Goal: Use online tool/utility: Utilize a website feature to perform a specific function

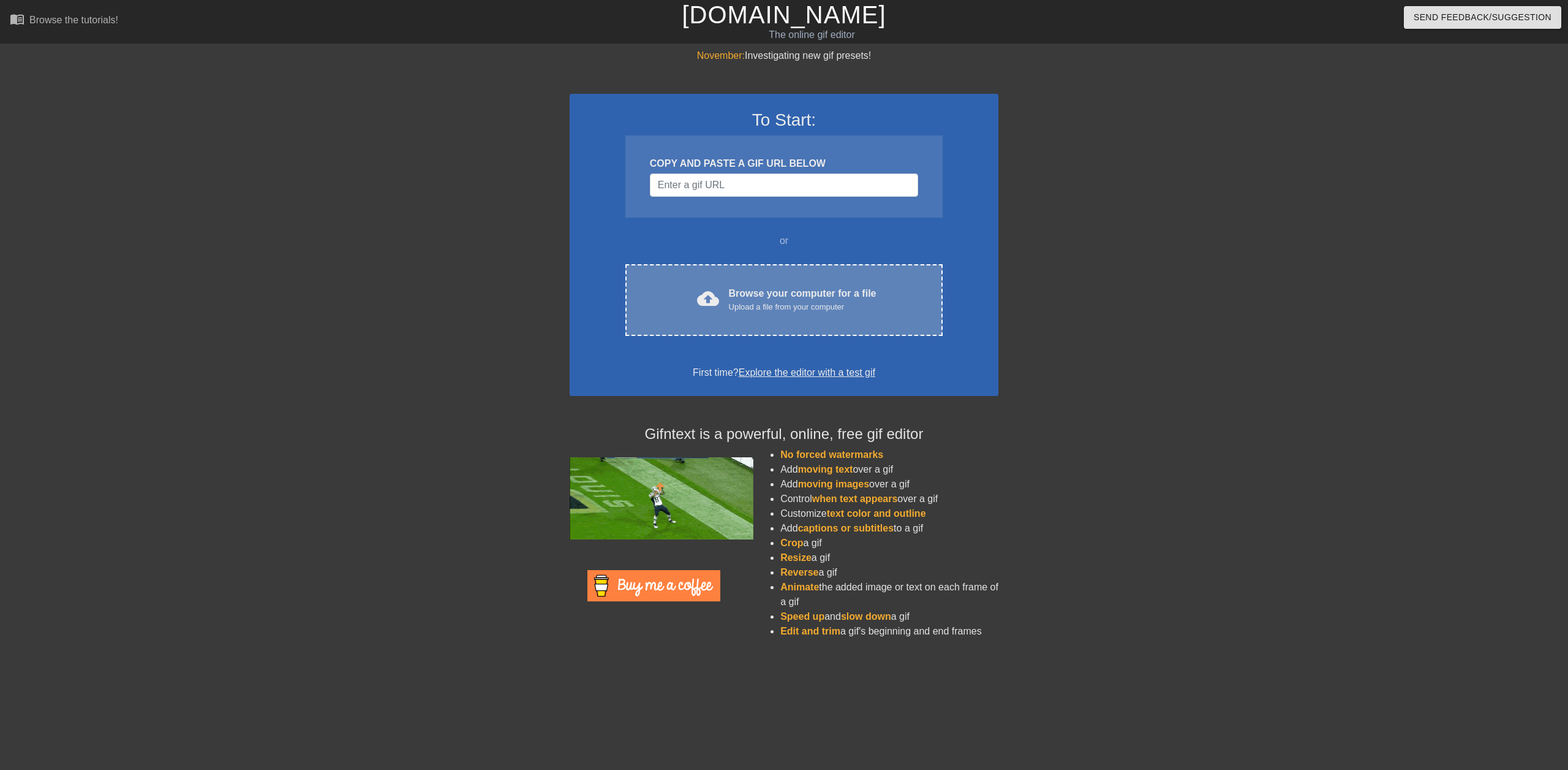
click at [775, 292] on div "Browse your computer for a file Upload a file from your computer" at bounding box center [802, 300] width 148 height 27
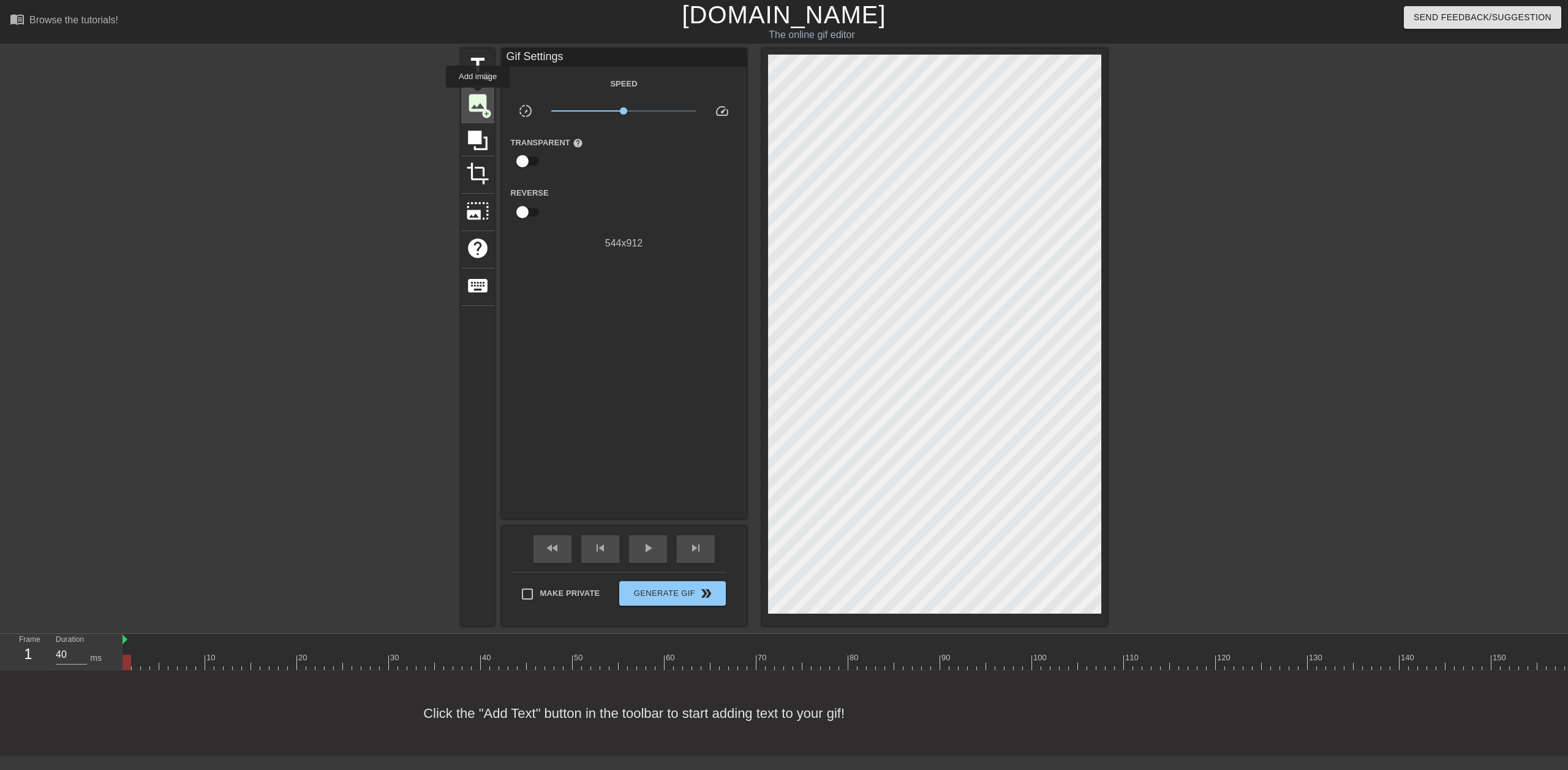
click at [478, 96] on span "image" at bounding box center [478, 103] width 24 height 24
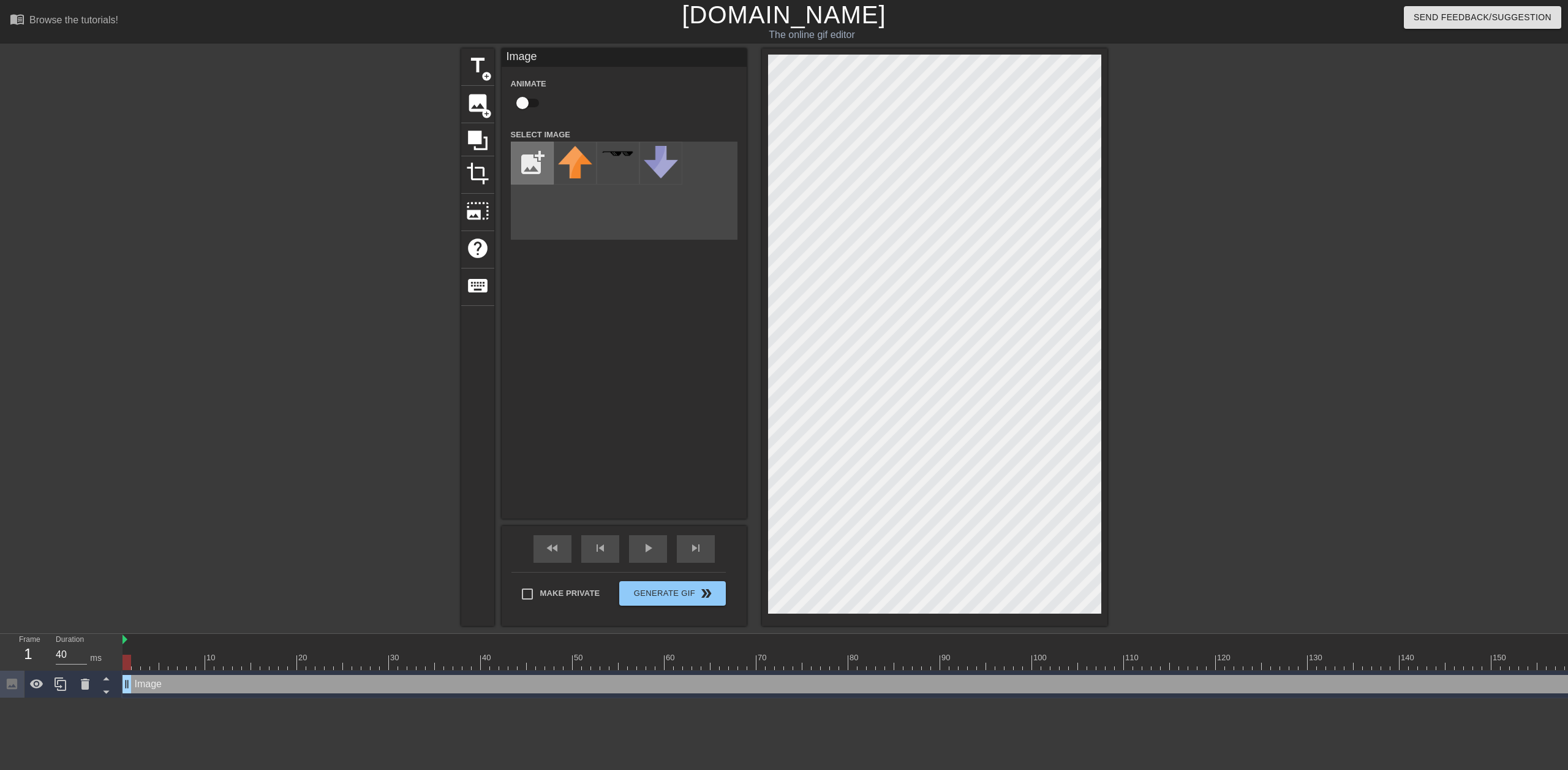
click at [540, 164] on input "file" at bounding box center [532, 163] width 42 height 42
type input "C:\fakepath\blacked.jpg"
click at [582, 164] on div at bounding box center [575, 163] width 43 height 43
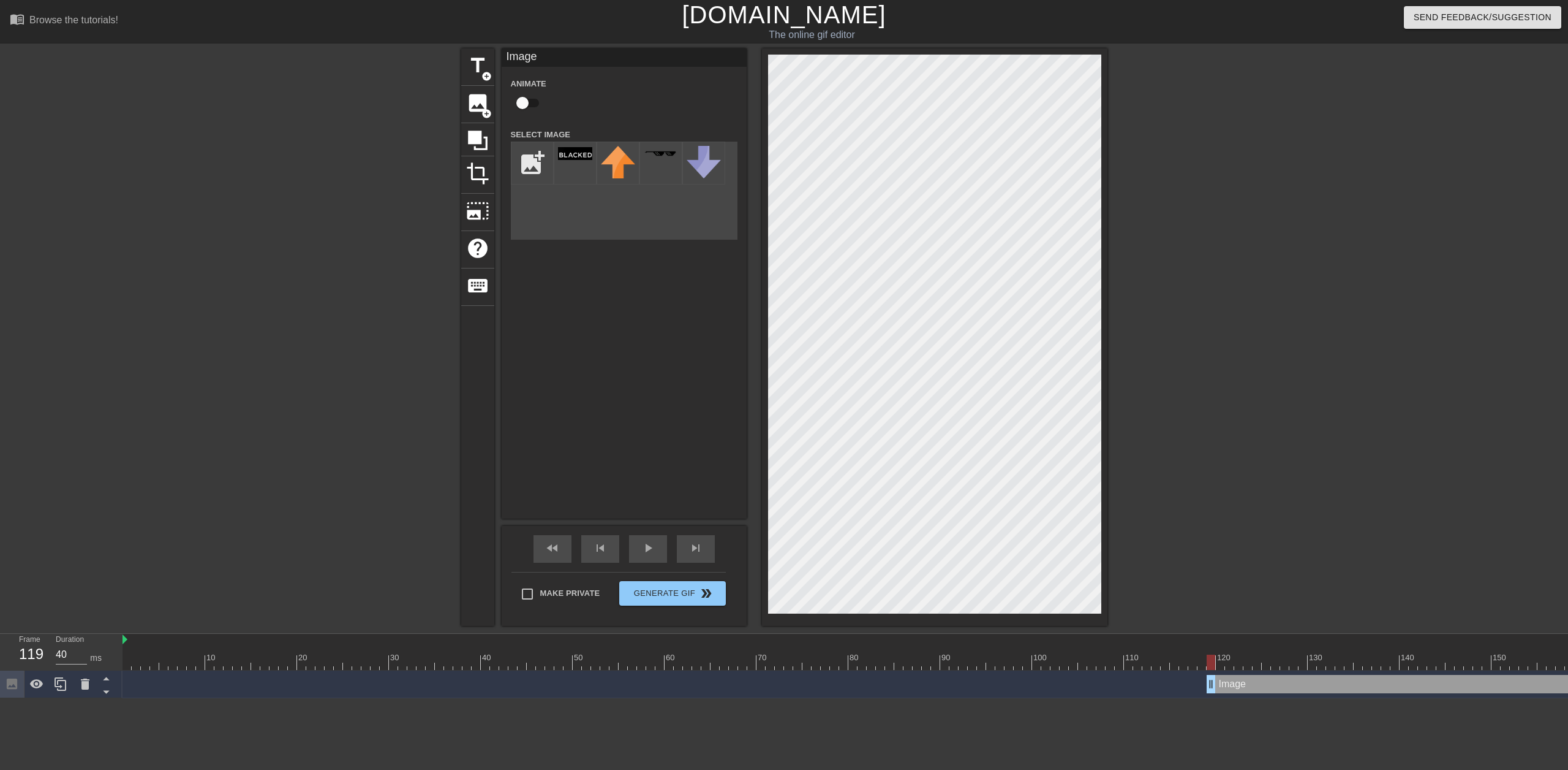
drag, startPoint x: 128, startPoint y: 687, endPoint x: 1208, endPoint y: 663, distance: 1080.3
click at [1208, 663] on div "10 20 30 40 50 60 70 80 90 100 110 120 130 140 150 160" at bounding box center [845, 666] width 1446 height 65
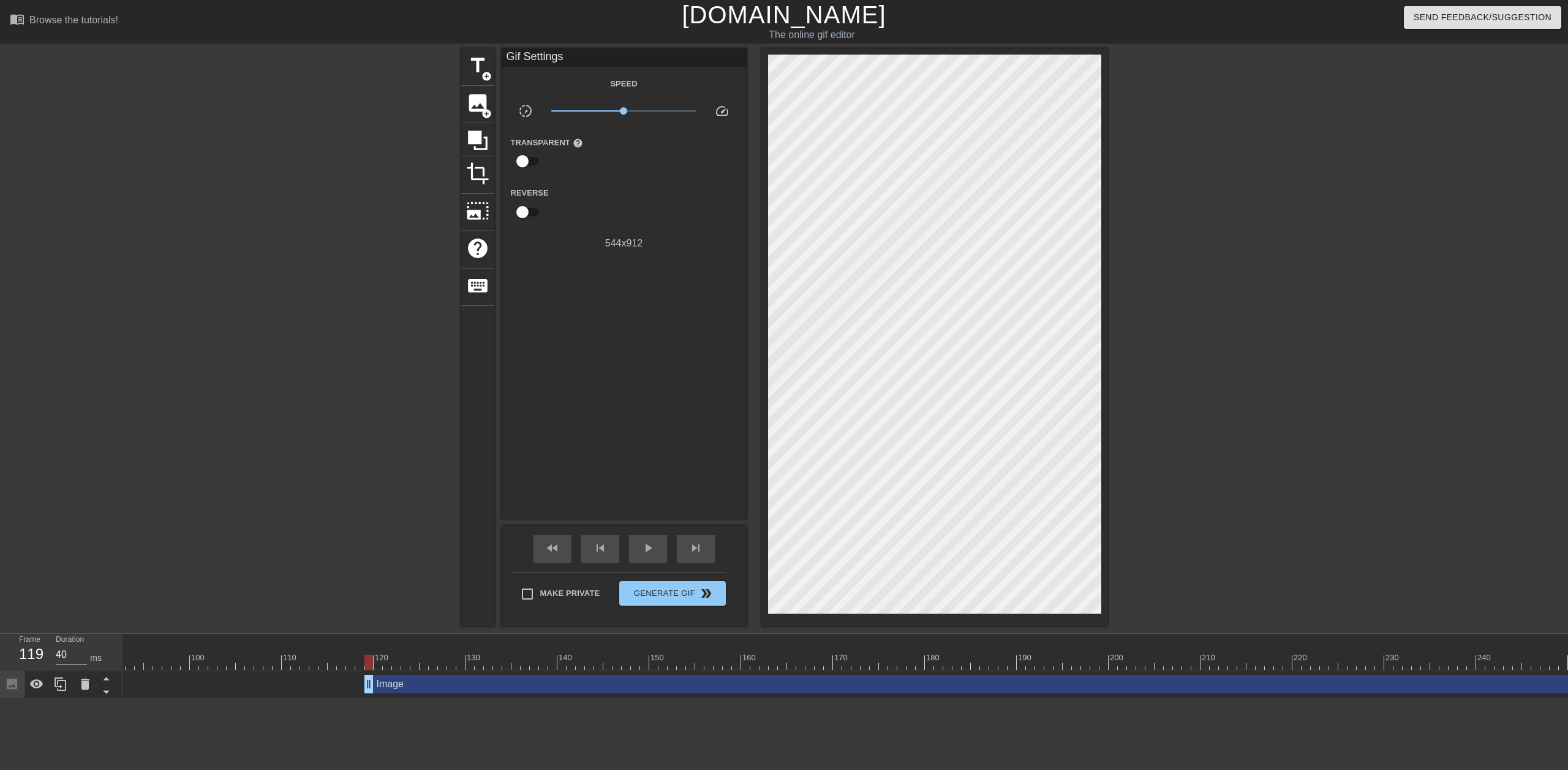
scroll to position [0, 1043]
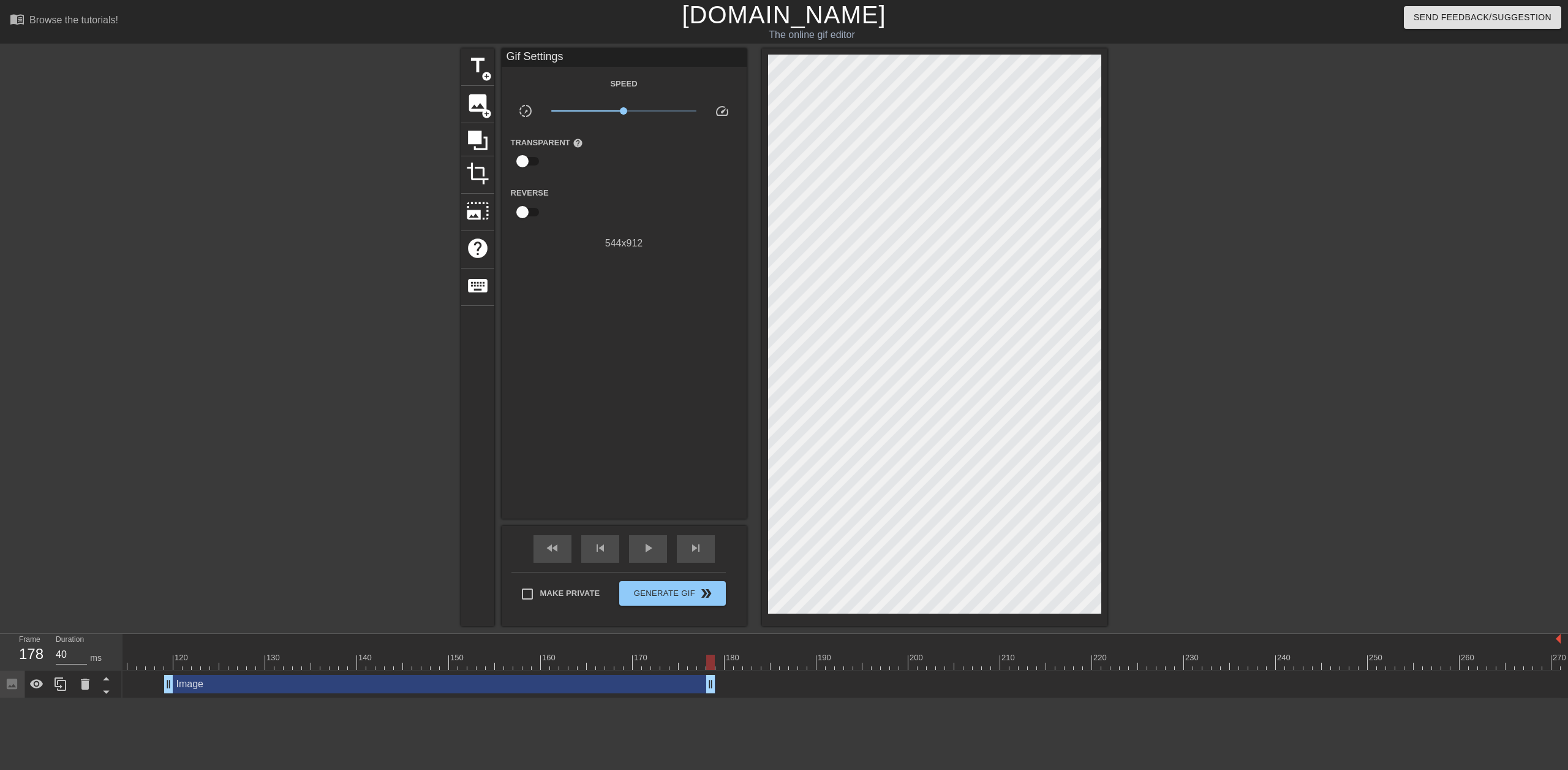
drag, startPoint x: 1555, startPoint y: 680, endPoint x: 708, endPoint y: 606, distance: 850.2
click at [708, 606] on div "menu_book Browse the tutorials! Gifntext.com The online gif editor Send Feedbac…" at bounding box center [784, 349] width 1568 height 698
click at [650, 551] on span "play_arrow" at bounding box center [647, 548] width 15 height 15
drag, startPoint x: 820, startPoint y: 695, endPoint x: 789, endPoint y: 710, distance: 34.4
click at [789, 698] on html "menu_book Browse the tutorials! Gifntext.com The online gif editor Send Feedbac…" at bounding box center [784, 349] width 1568 height 698
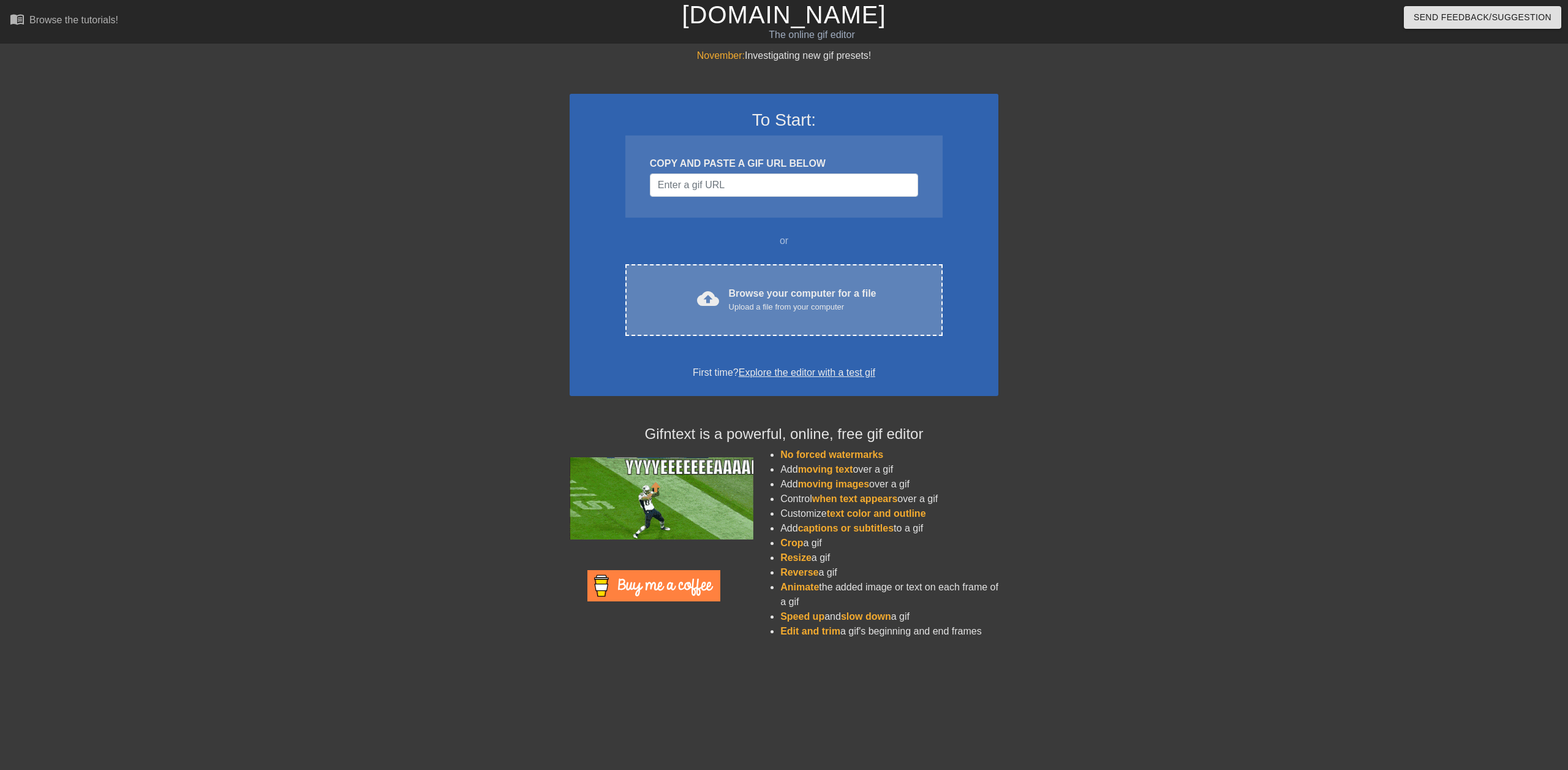
click at [770, 302] on div "Upload a file from your computer" at bounding box center [802, 307] width 148 height 13
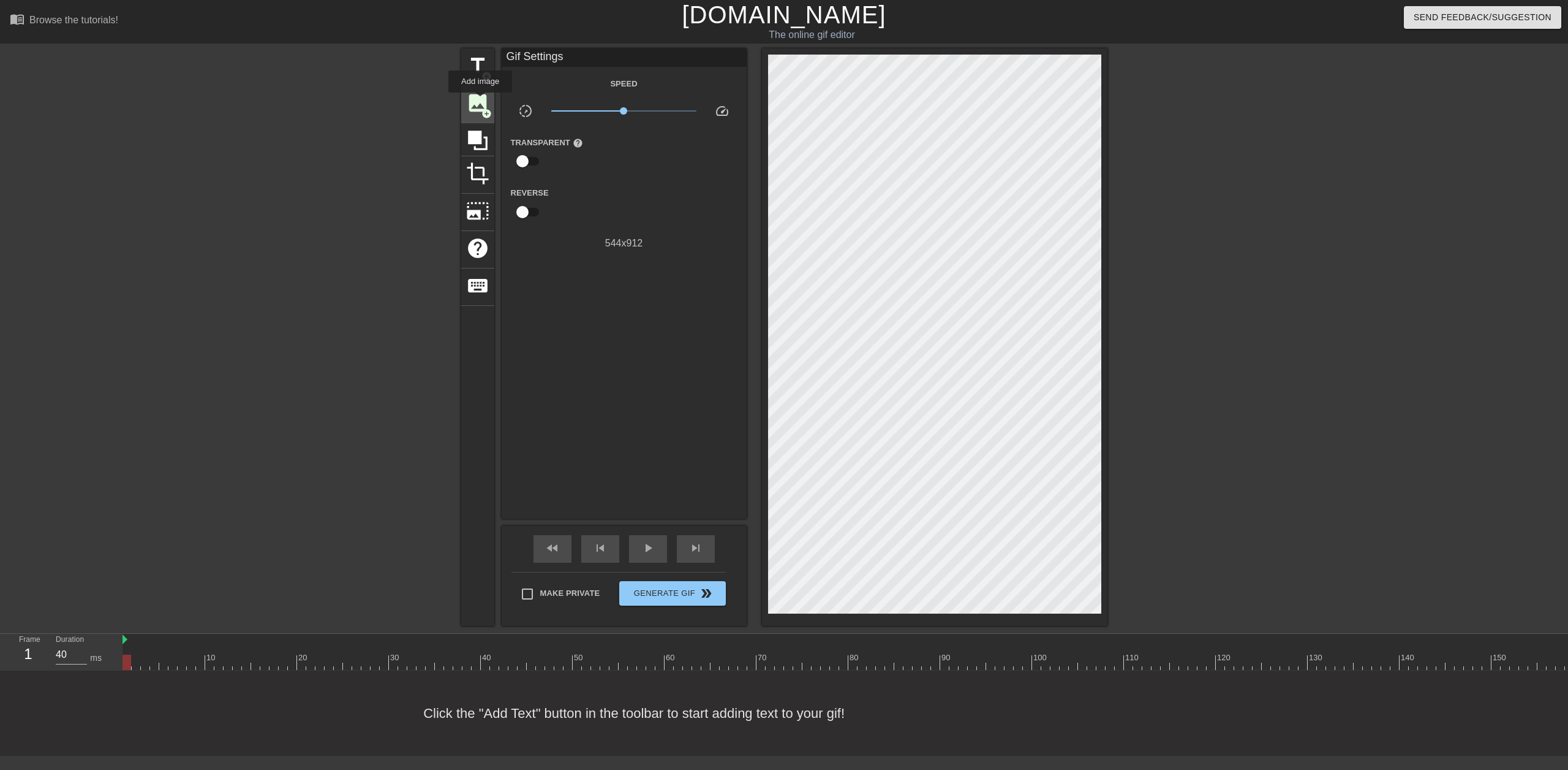
click at [480, 101] on span "image" at bounding box center [478, 103] width 24 height 24
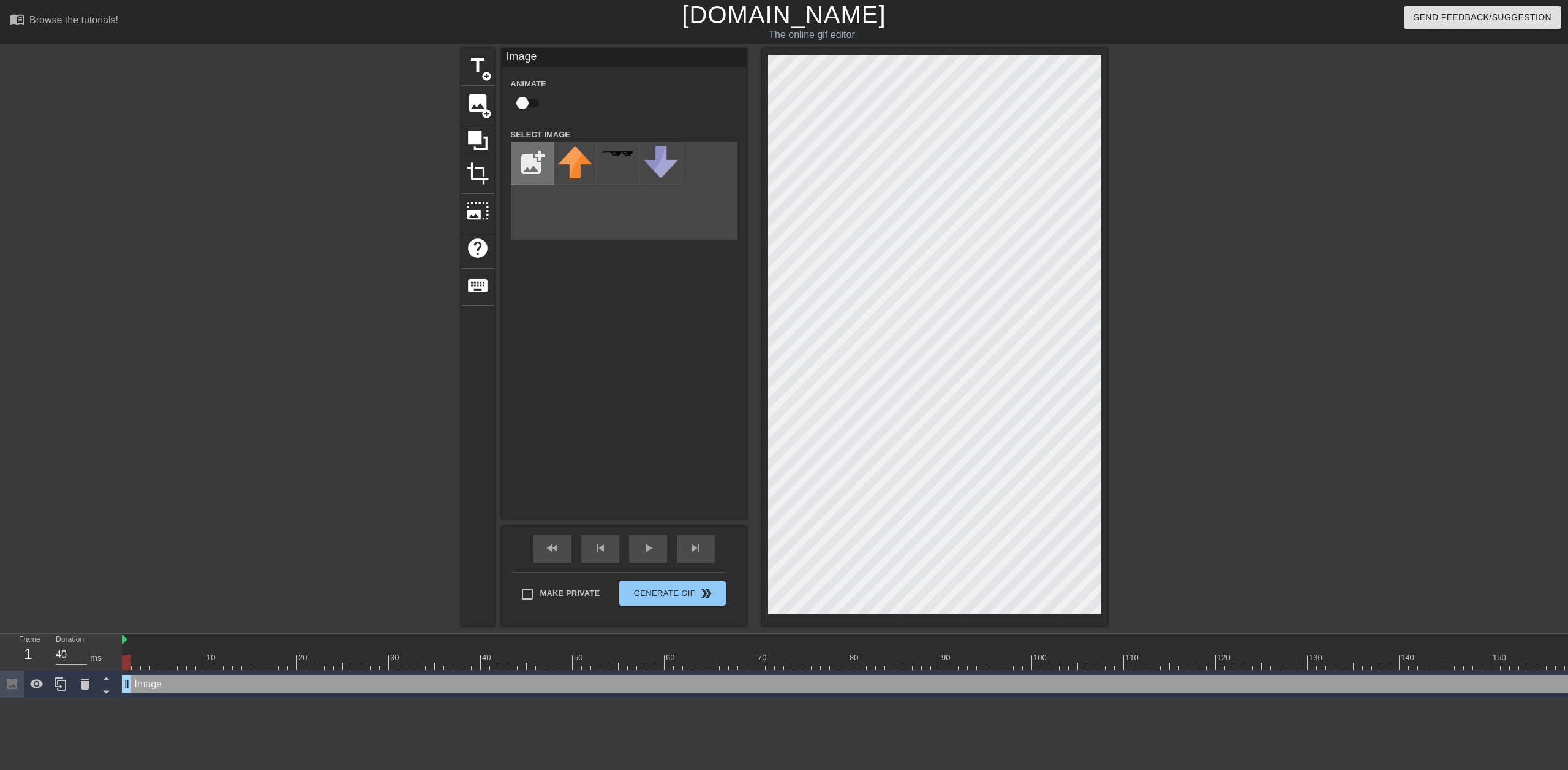
click at [527, 160] on input "file" at bounding box center [532, 163] width 42 height 42
type input "C:\fakepath\blacked.jpg"
click at [579, 153] on img at bounding box center [575, 154] width 34 height 13
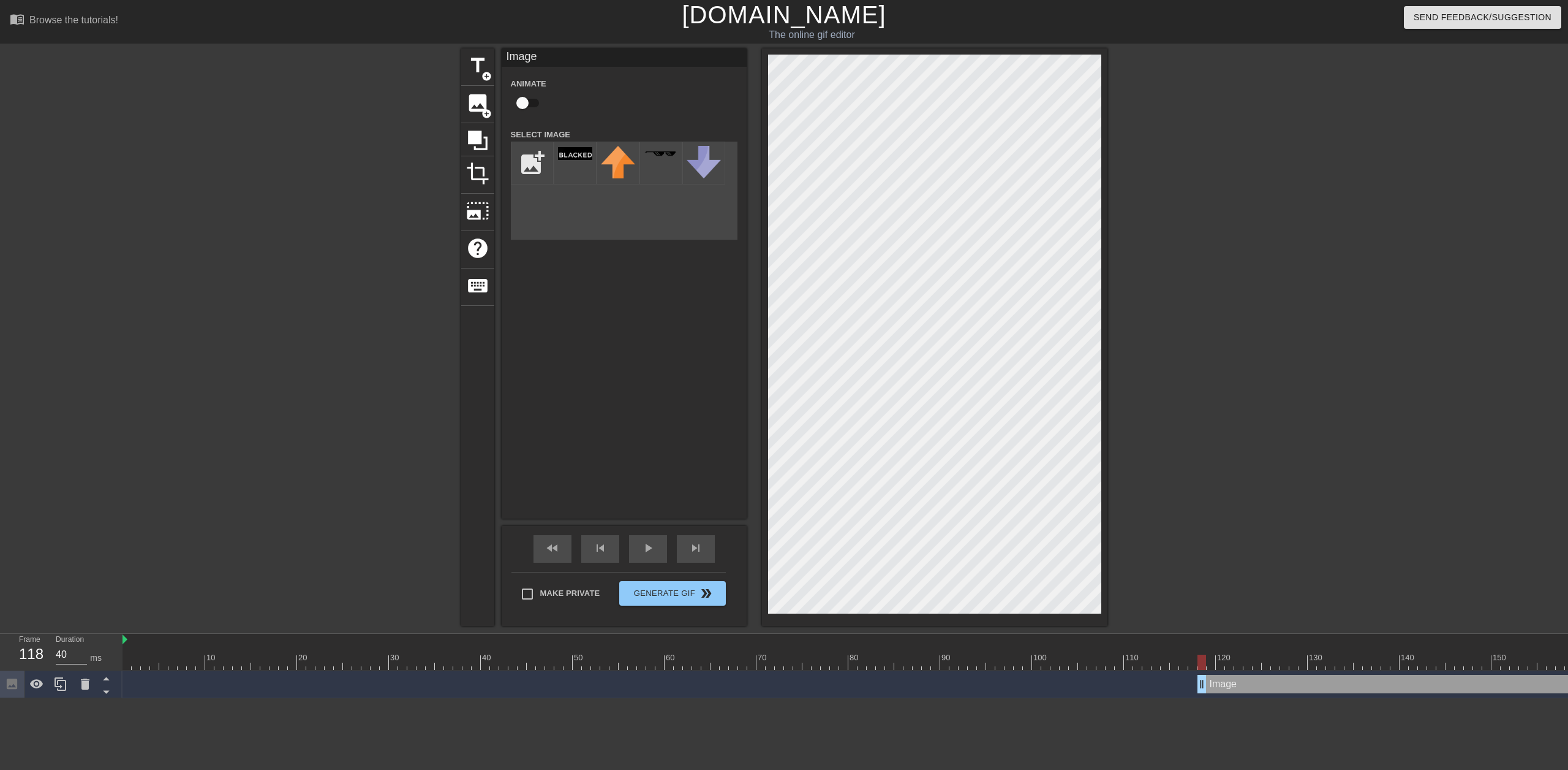
drag, startPoint x: 124, startPoint y: 681, endPoint x: 1203, endPoint y: 626, distance: 1080.4
click at [1203, 626] on div "menu_book Browse the tutorials! Gifntext.com The online gif editor Send Feedbac…" at bounding box center [784, 349] width 1568 height 698
drag, startPoint x: 1200, startPoint y: 679, endPoint x: 1091, endPoint y: 666, distance: 109.8
click at [1091, 666] on div "10 20 30 40 50 60 70 80 90 100 110 120 130 140 150 160" at bounding box center [845, 666] width 1446 height 65
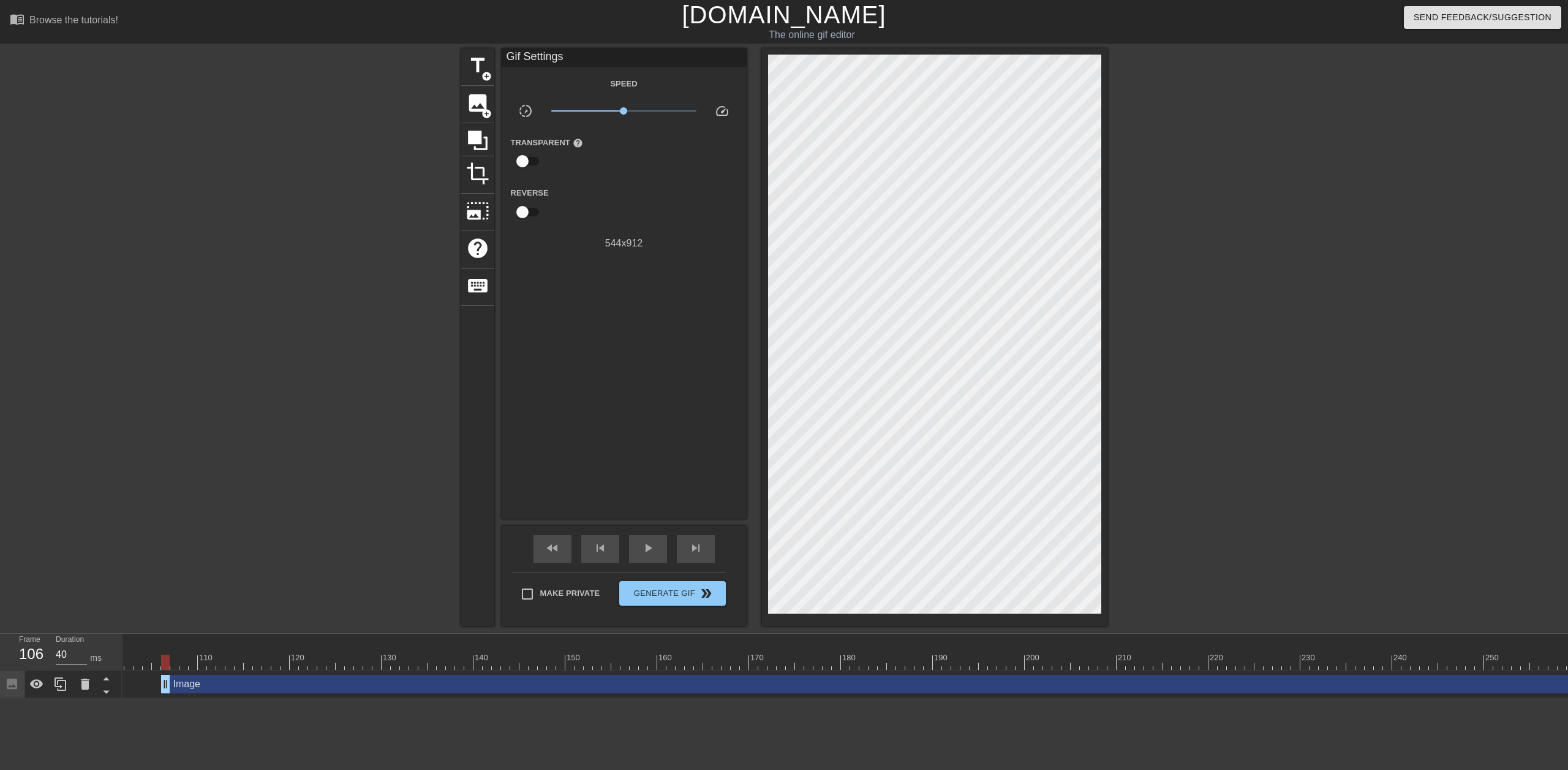
scroll to position [0, 951]
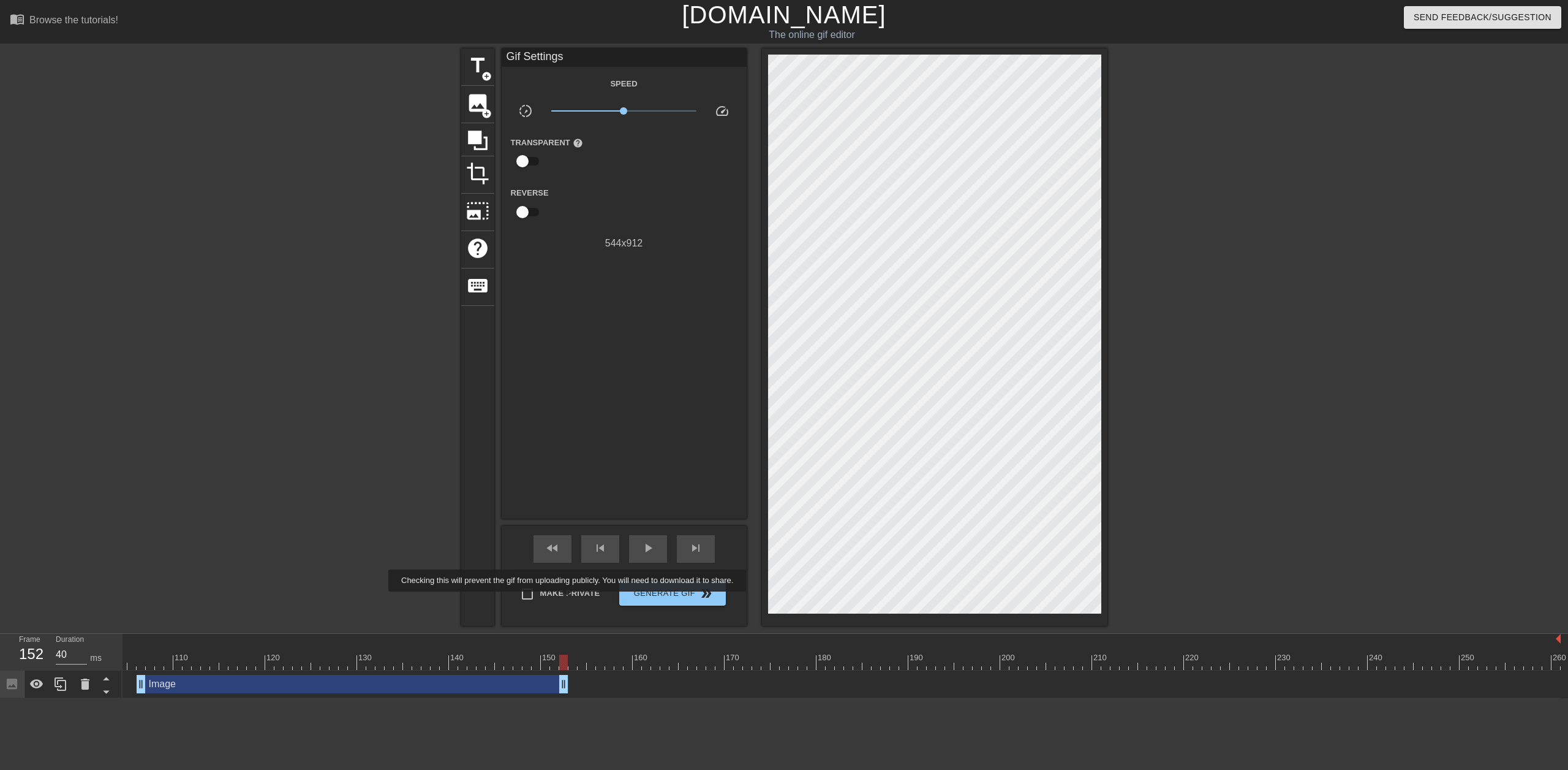
drag, startPoint x: 1558, startPoint y: 678, endPoint x: 570, endPoint y: 600, distance: 991.1
click at [570, 600] on div "menu_book Browse the tutorials! Gifntext.com The online gif editor Send Feedbac…" at bounding box center [784, 349] width 1568 height 698
click at [644, 550] on span "play_arrow" at bounding box center [647, 548] width 15 height 15
click at [677, 593] on span "Generate Gif double_arrow" at bounding box center [672, 593] width 96 height 15
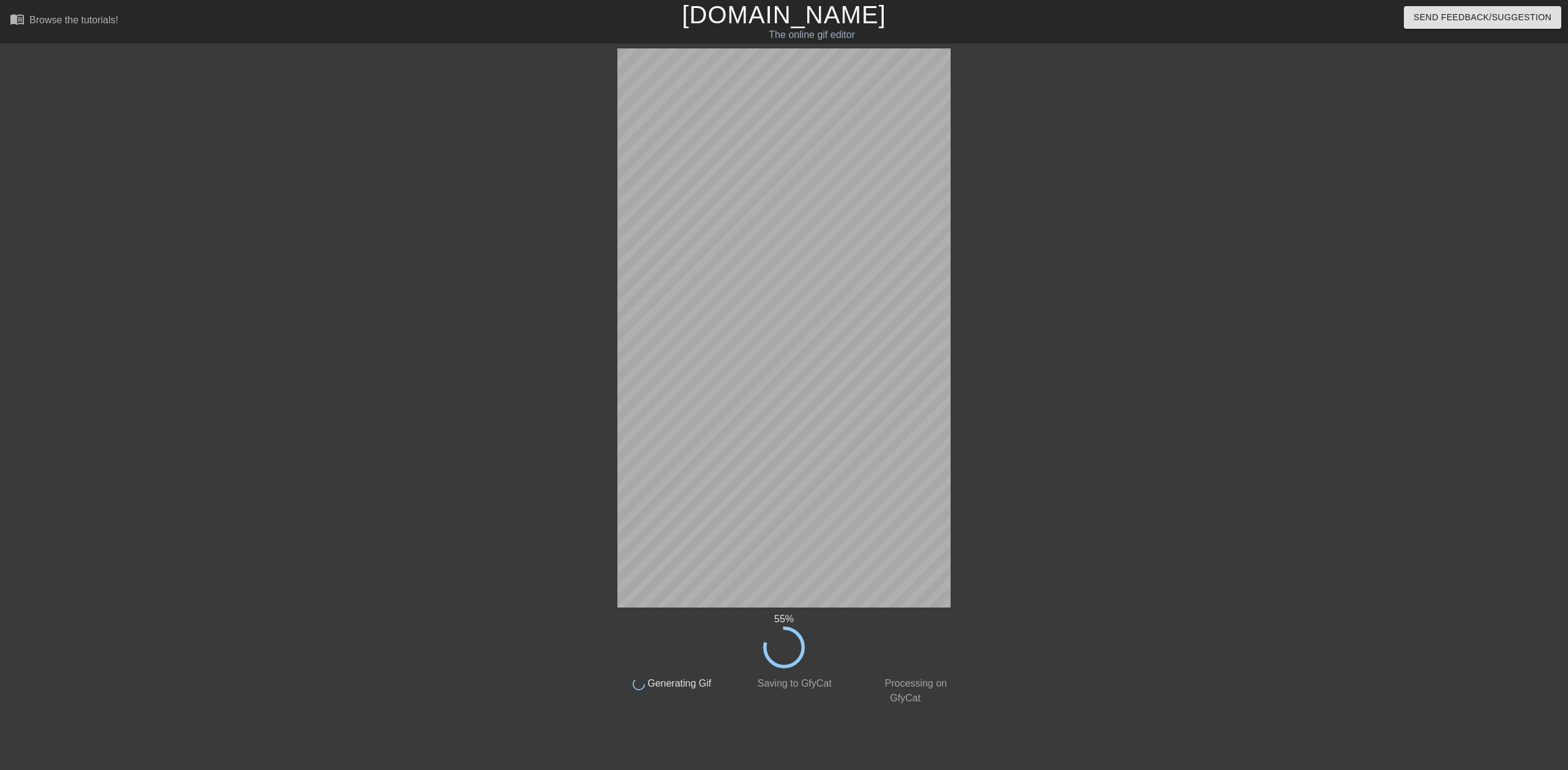
click at [977, 536] on div "55 % done Generating Gif done Saving to GfyCat done Processing on GfyCat title …" at bounding box center [784, 377] width 1568 height 657
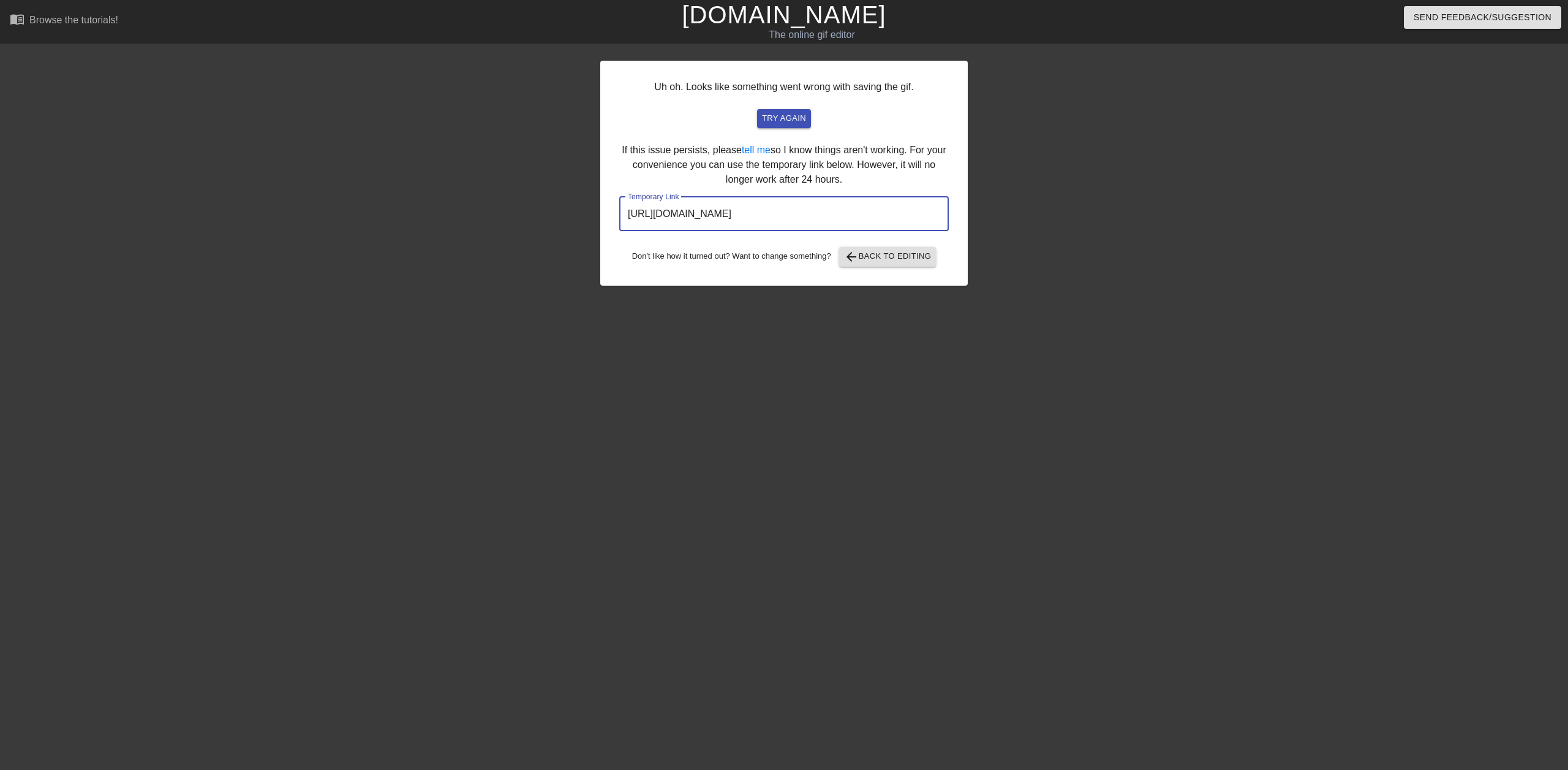
drag, startPoint x: 898, startPoint y: 211, endPoint x: 620, endPoint y: 199, distance: 278.3
click at [620, 199] on input "https://www.gifntext.com/temp_generations/J6QwrBmM.gif" at bounding box center [784, 213] width 329 height 34
click at [789, 115] on span "try again" at bounding box center [784, 118] width 44 height 14
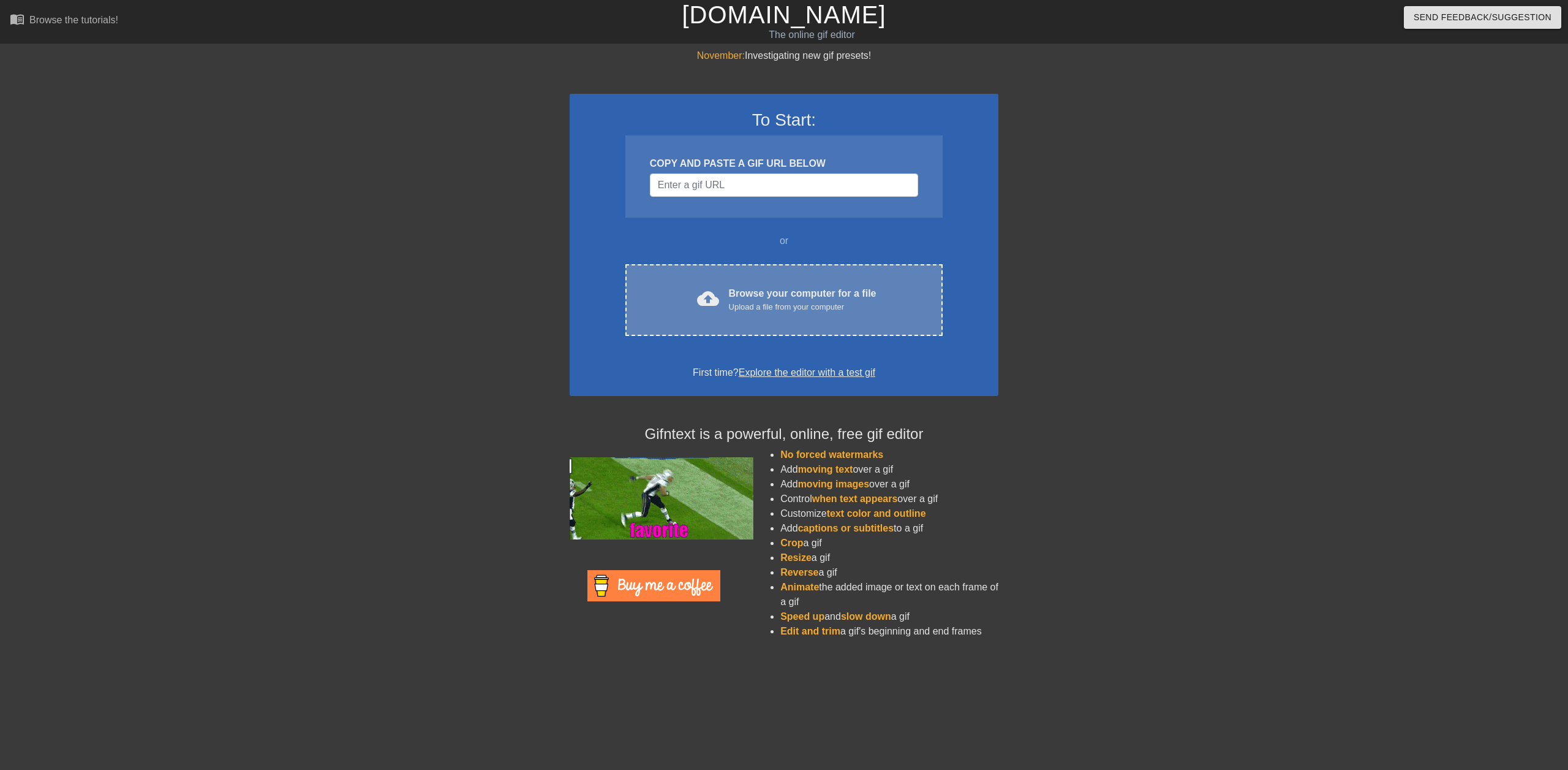
click at [769, 288] on div "Browse your computer for a file Upload a file from your computer" at bounding box center [802, 300] width 148 height 27
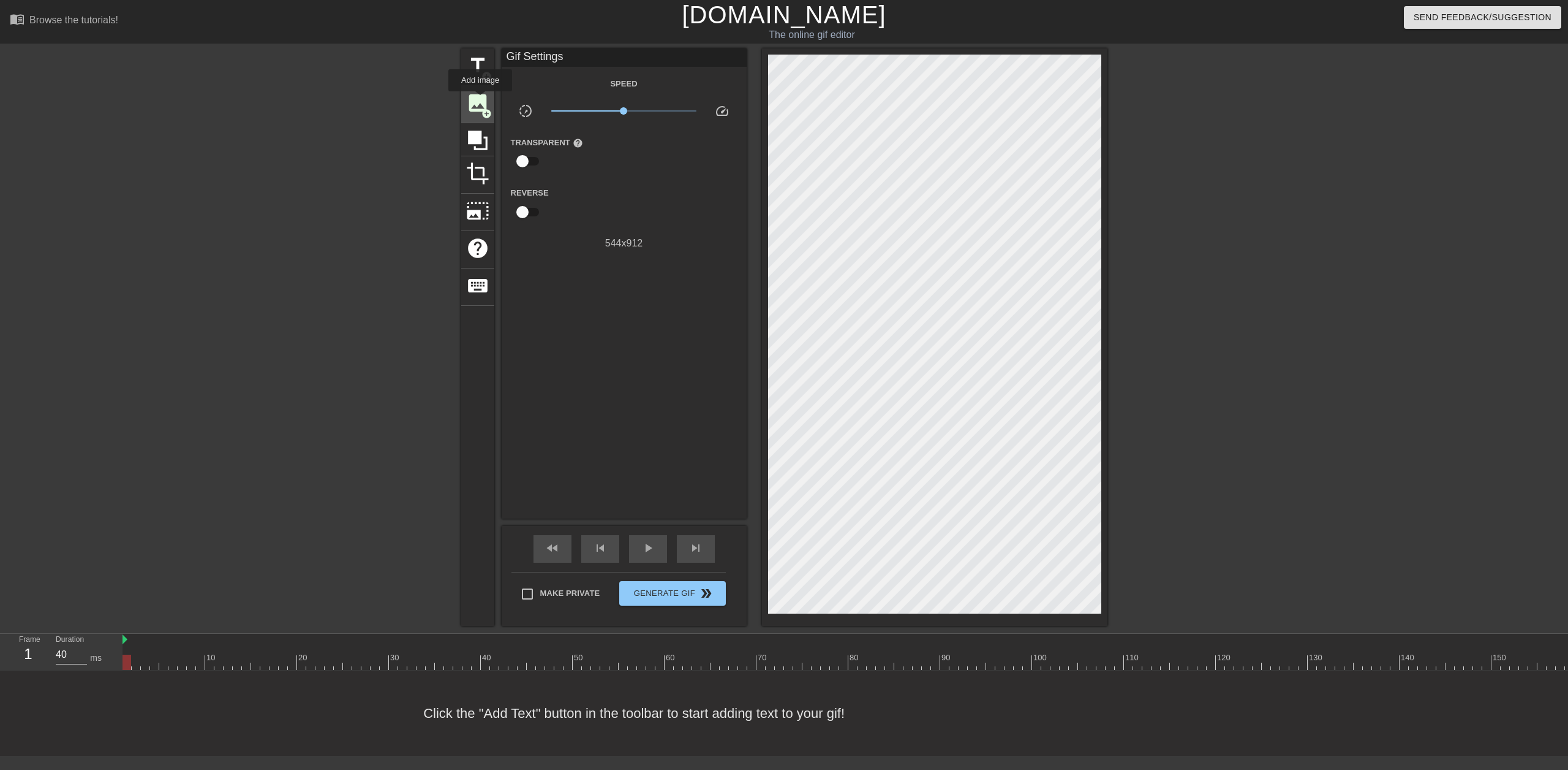
click at [480, 99] on span "image" at bounding box center [478, 103] width 24 height 24
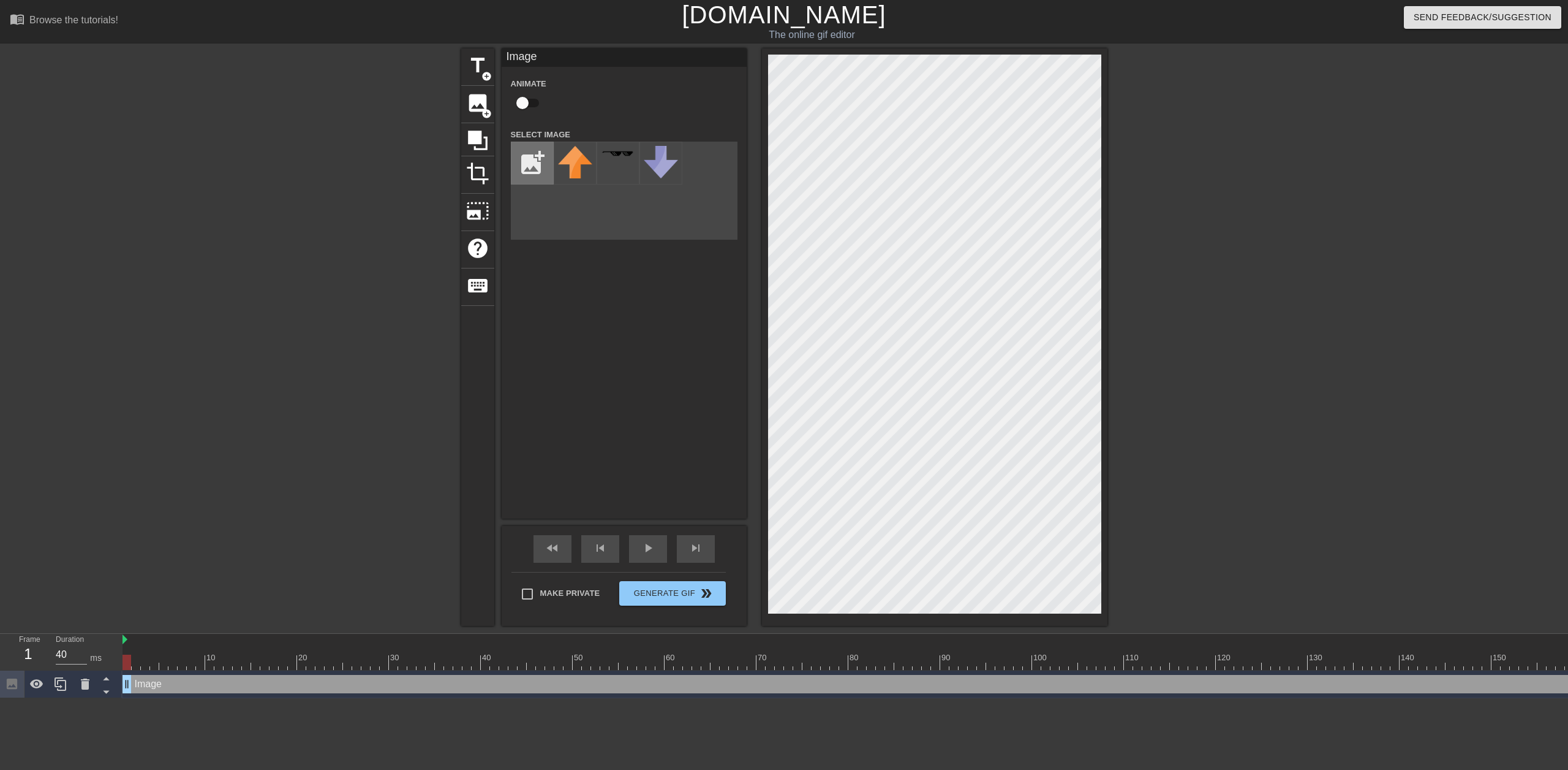
click at [522, 153] on input "file" at bounding box center [532, 163] width 42 height 42
type input "C:\fakepath\blacked.jpg"
click at [571, 161] on div at bounding box center [575, 163] width 43 height 43
drag, startPoint x: 133, startPoint y: 687, endPoint x: 584, endPoint y: 686, distance: 451.0
click at [584, 686] on div "Image drag_handle drag_handle" at bounding box center [1317, 684] width 2389 height 18
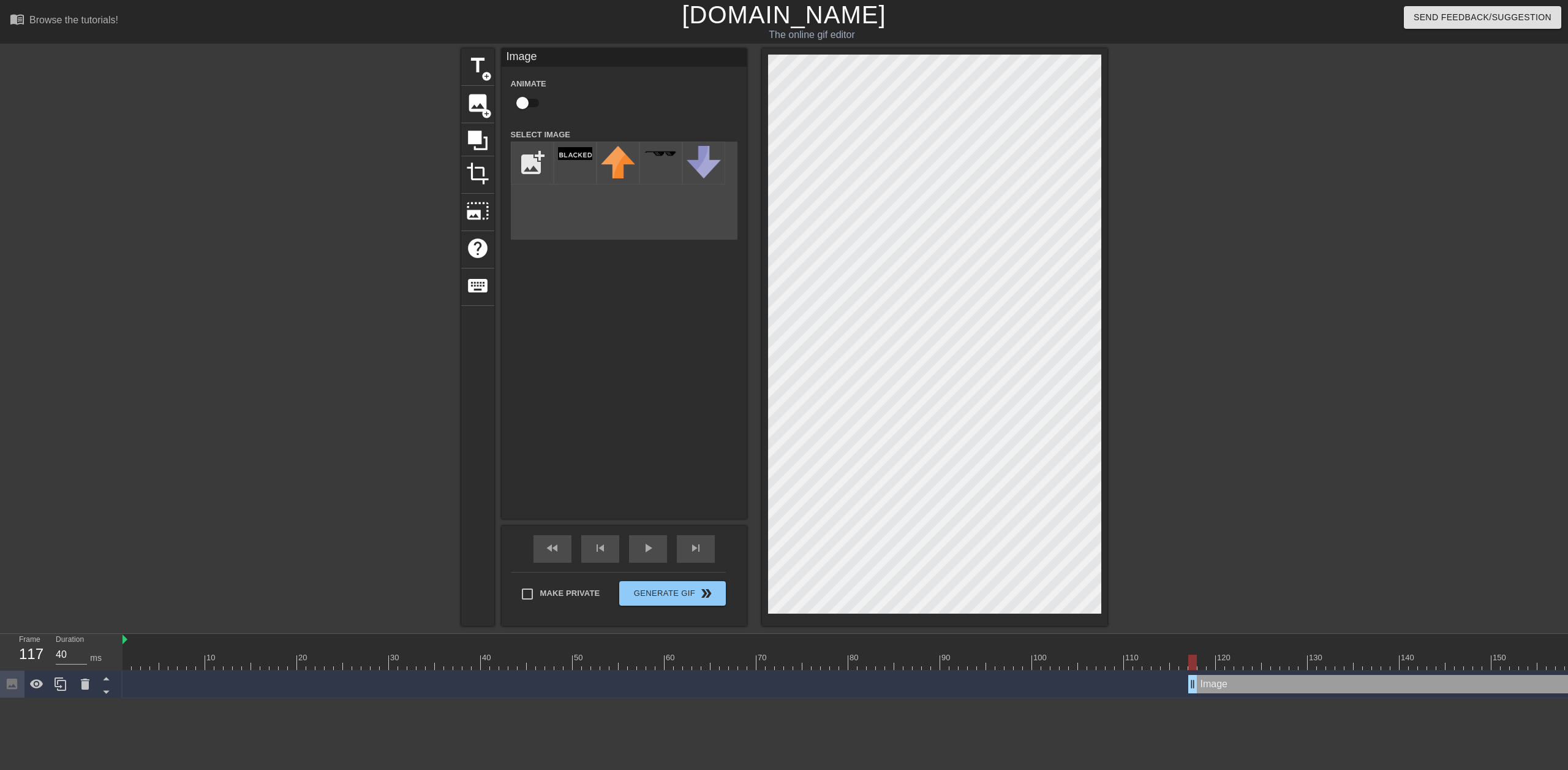
drag, startPoint x: 129, startPoint y: 683, endPoint x: 1194, endPoint y: 668, distance: 1065.1
click at [1194, 668] on div "10 20 30 40 50 60 70 80 90 100 110 120 130 140 150 160" at bounding box center [845, 666] width 1446 height 65
click at [527, 595] on input "Make Private" at bounding box center [527, 593] width 26 height 26
checkbox input "true"
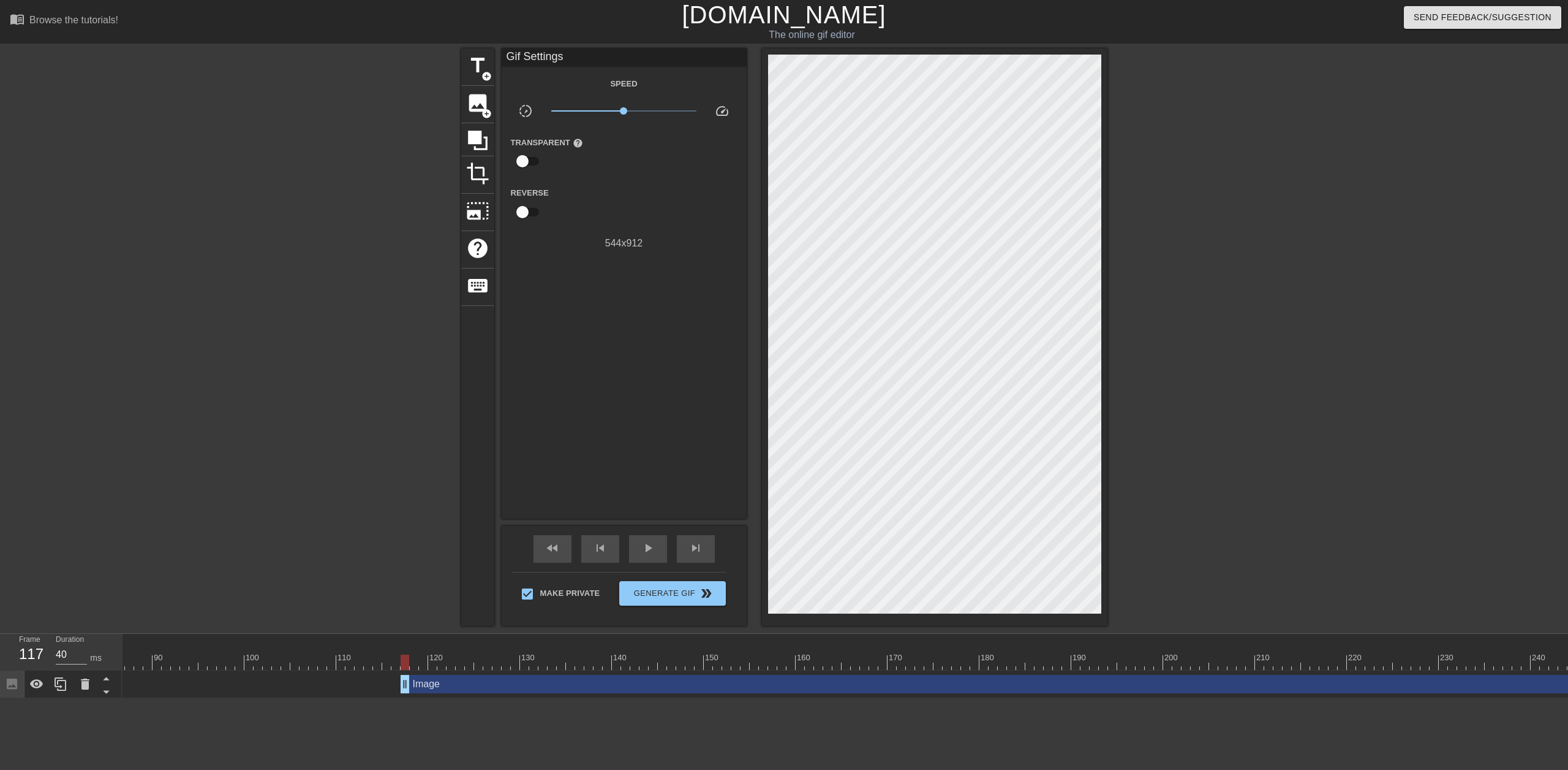
scroll to position [0, 951]
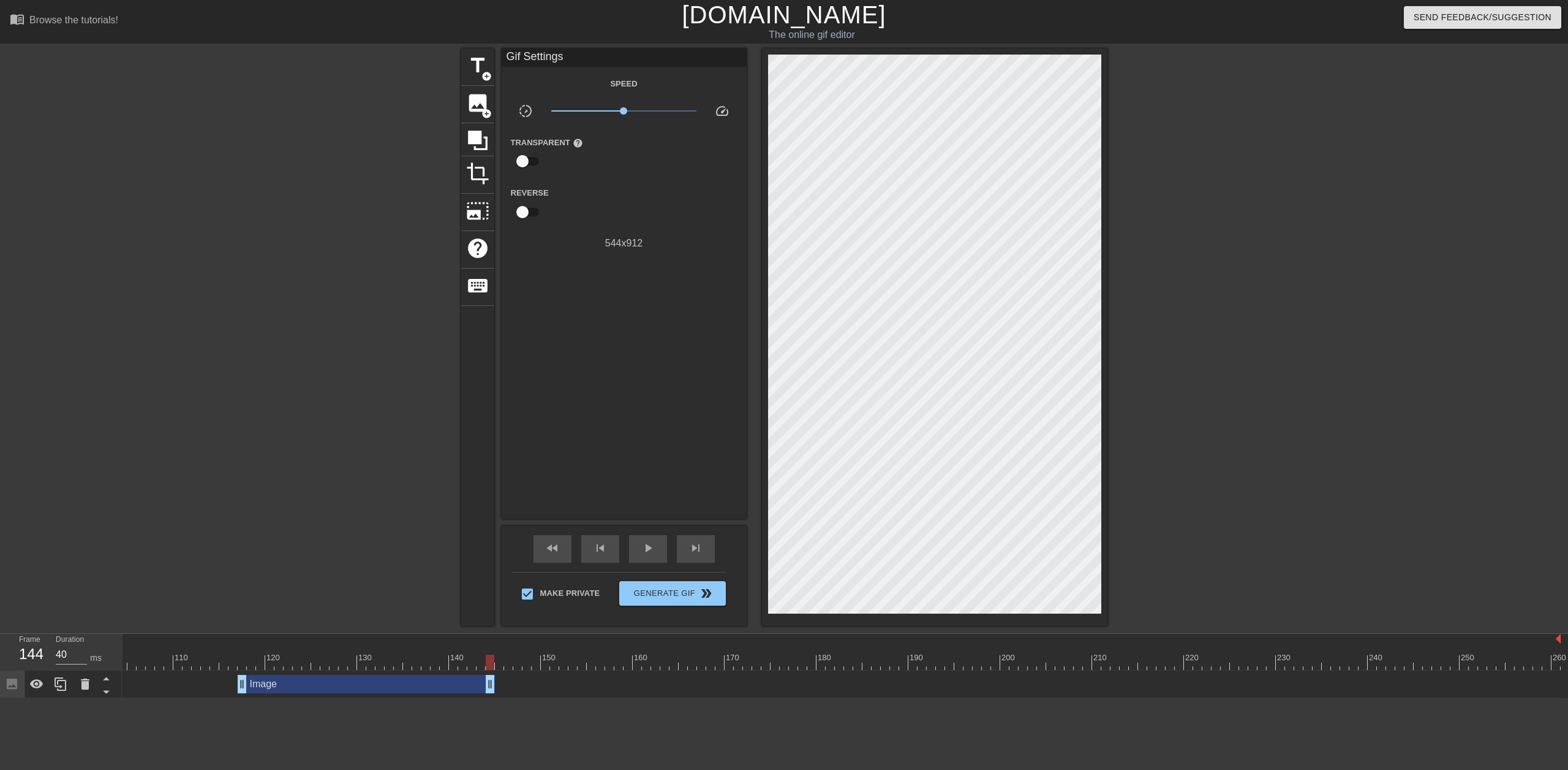
drag, startPoint x: 1556, startPoint y: 678, endPoint x: 493, endPoint y: 661, distance: 1063.1
click at [493, 661] on div "10 20 30 40 50 60 70 80 90 100 110 120 130 140 150 160" at bounding box center [845, 666] width 1446 height 65
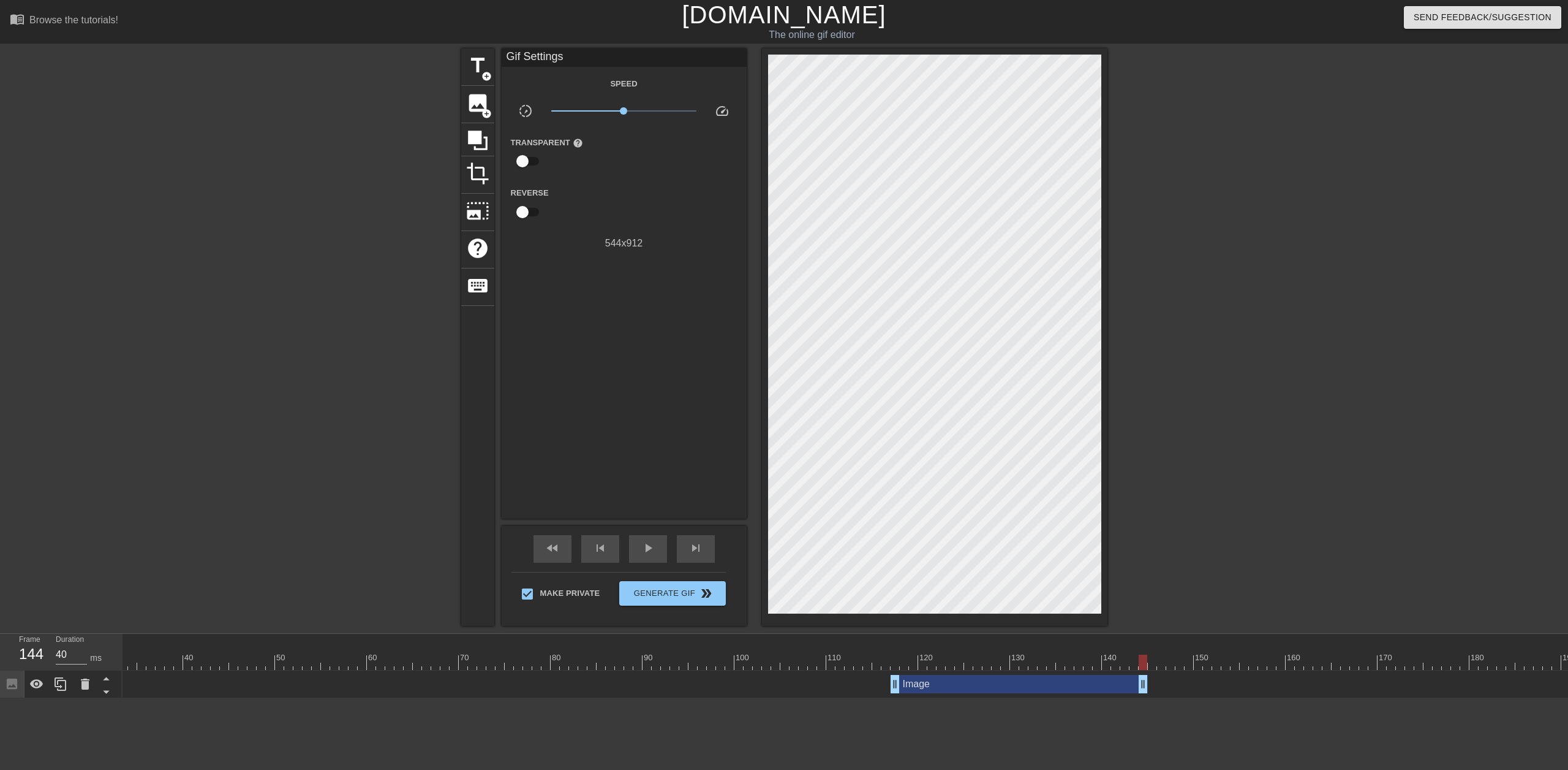
scroll to position [0, 299]
click at [734, 680] on div "Image drag_handle drag_handle" at bounding box center [1018, 684] width 2389 height 18
click at [642, 547] on span "play_arrow" at bounding box center [647, 548] width 15 height 15
drag, startPoint x: 1460, startPoint y: 666, endPoint x: 764, endPoint y: 671, distance: 696.0
click at [764, 671] on div "10 20 30 40 50 60 70 80 90 100 110 120 130 140 150 160" at bounding box center [845, 666] width 1446 height 65
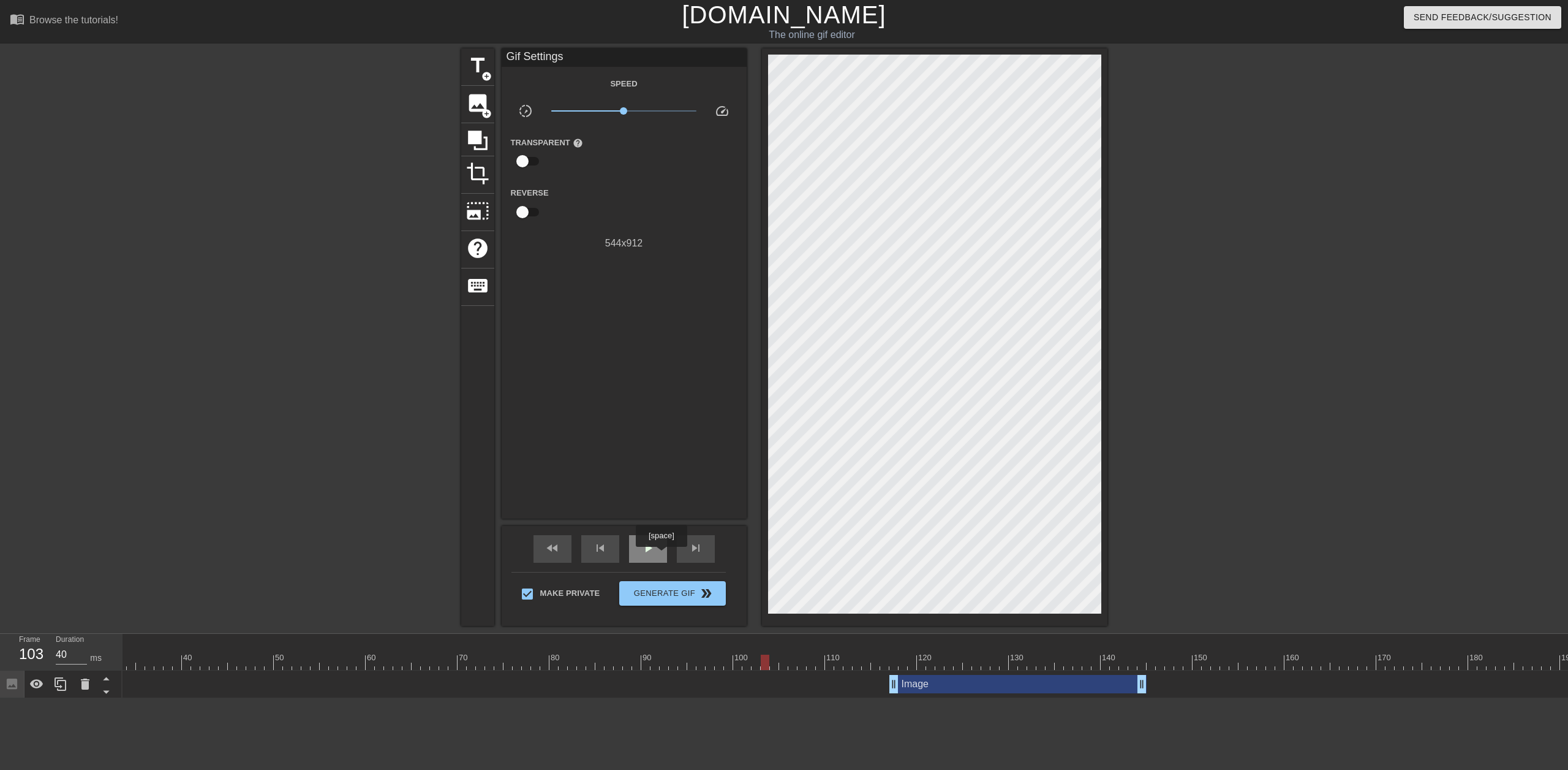
click at [656, 546] on div "play_arrow" at bounding box center [648, 549] width 38 height 28
click at [656, 546] on div "pause" at bounding box center [648, 549] width 38 height 28
drag, startPoint x: 892, startPoint y: 683, endPoint x: 832, endPoint y: 680, distance: 60.1
drag, startPoint x: 826, startPoint y: 662, endPoint x: 788, endPoint y: 663, distance: 38.0
click at [788, 663] on div at bounding box center [1018, 662] width 2389 height 15
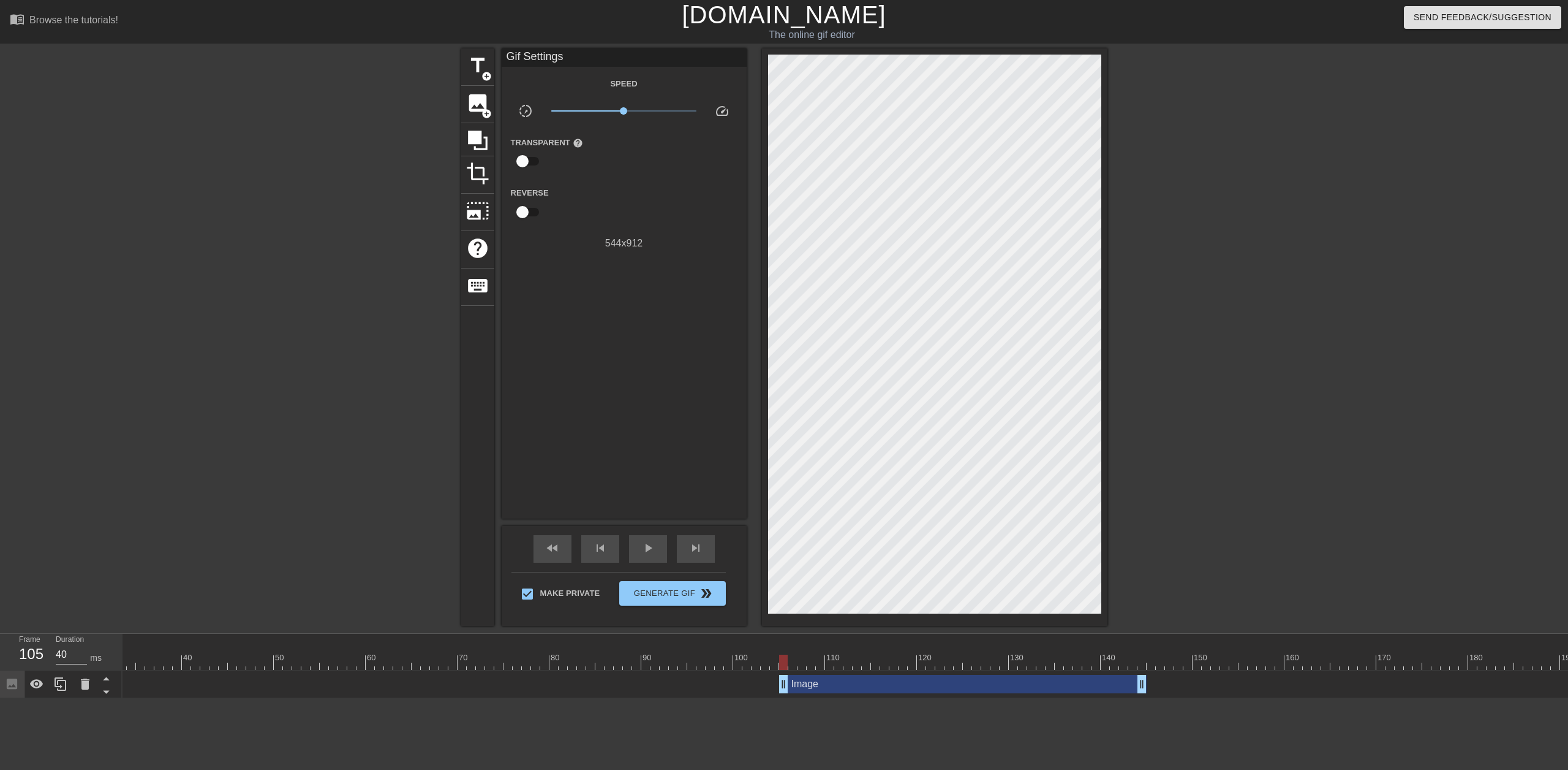
drag, startPoint x: 832, startPoint y: 686, endPoint x: 784, endPoint y: 682, distance: 48.2
drag, startPoint x: 780, startPoint y: 657, endPoint x: 759, endPoint y: 656, distance: 21.0
click at [759, 656] on div at bounding box center [756, 662] width 8 height 15
drag, startPoint x: 785, startPoint y: 678, endPoint x: 750, endPoint y: 675, distance: 35.1
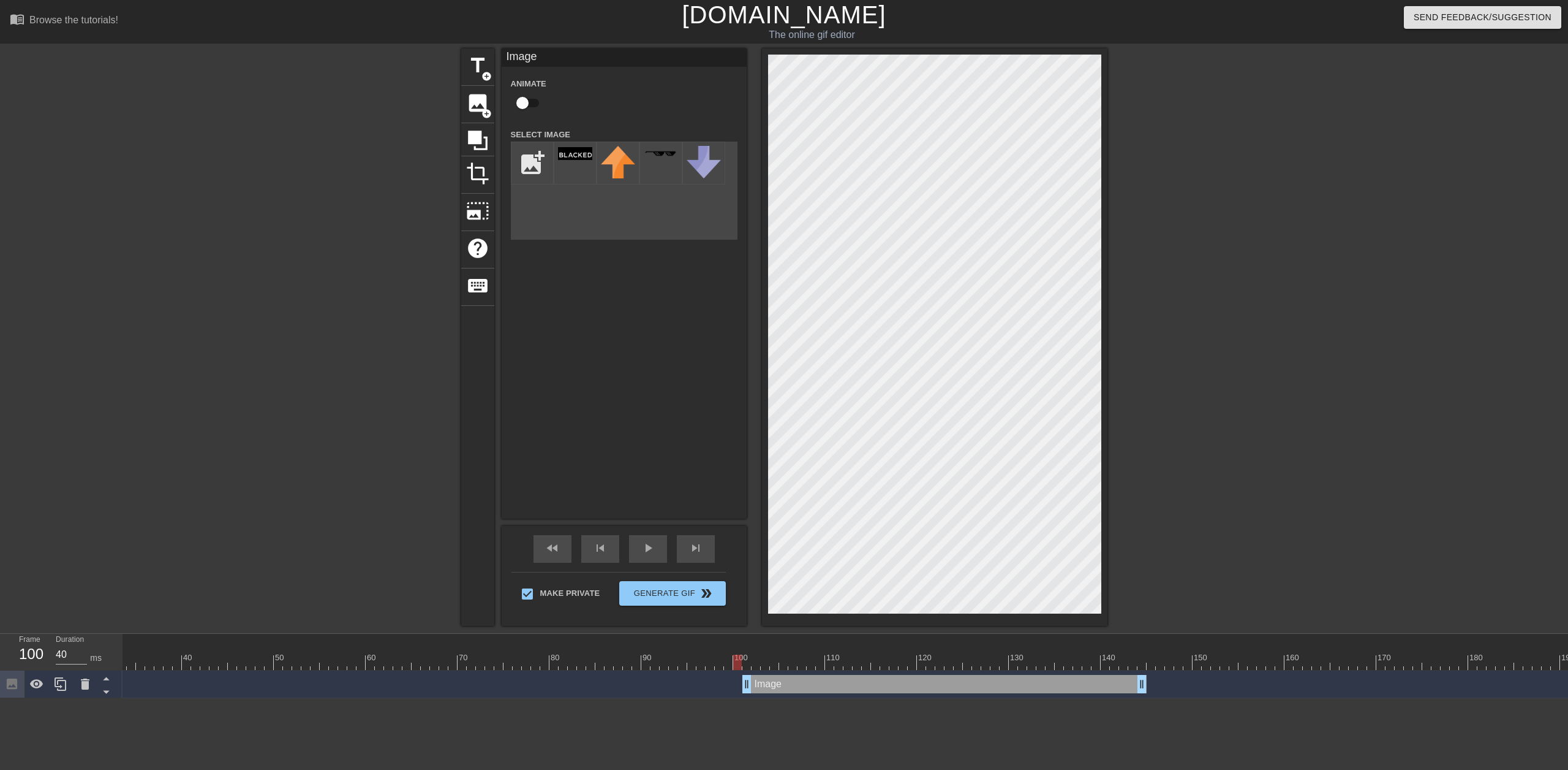
drag, startPoint x: 746, startPoint y: 658, endPoint x: 734, endPoint y: 658, distance: 12.0
click at [734, 658] on div at bounding box center [738, 662] width 8 height 15
drag, startPoint x: 750, startPoint y: 687, endPoint x: 742, endPoint y: 685, distance: 8.2
drag, startPoint x: 734, startPoint y: 660, endPoint x: 699, endPoint y: 630, distance: 46.1
click at [716, 660] on div at bounding box center [719, 662] width 8 height 15
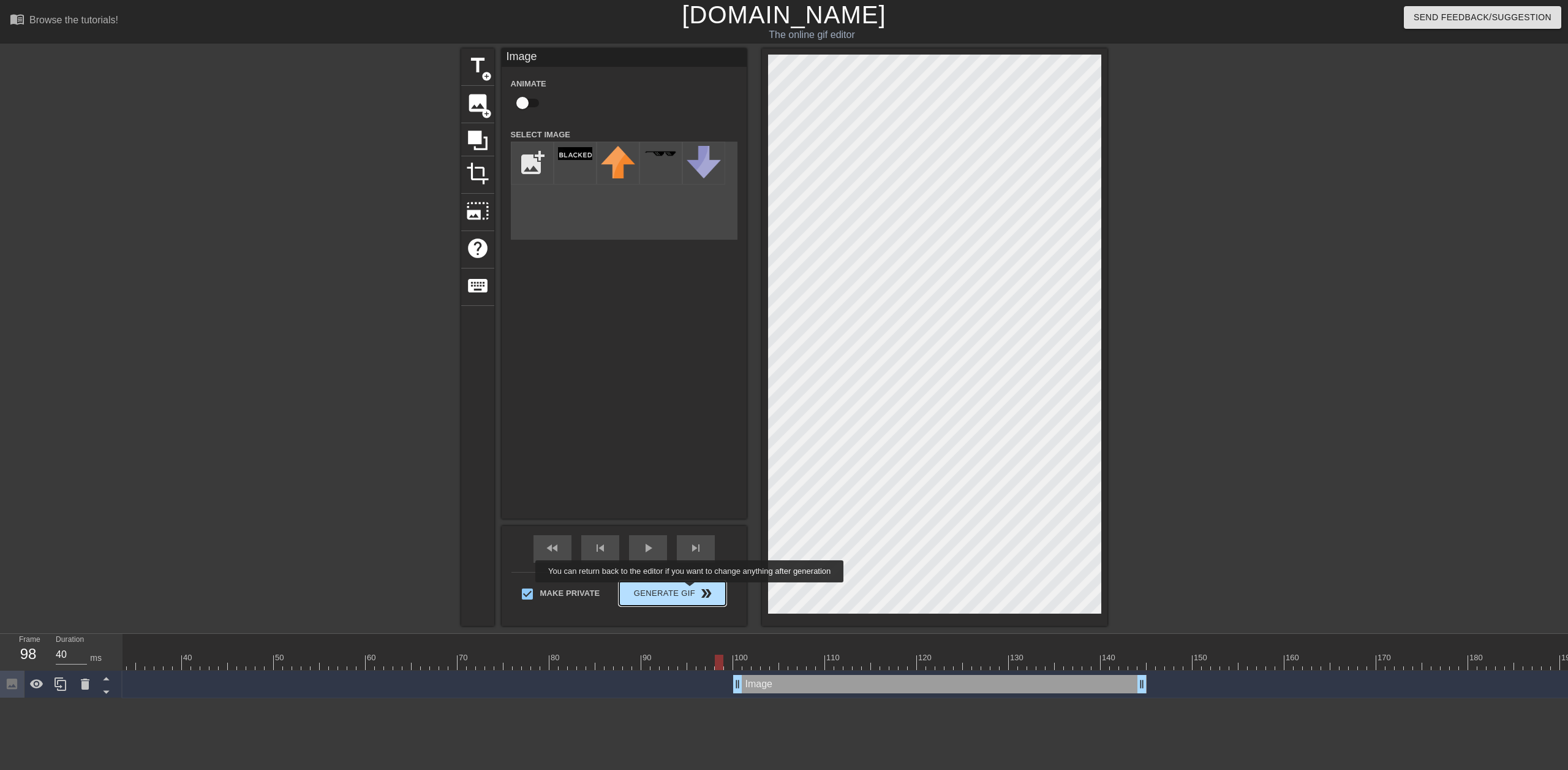
click at [691, 589] on span "Generate Gif double_arrow" at bounding box center [672, 593] width 96 height 15
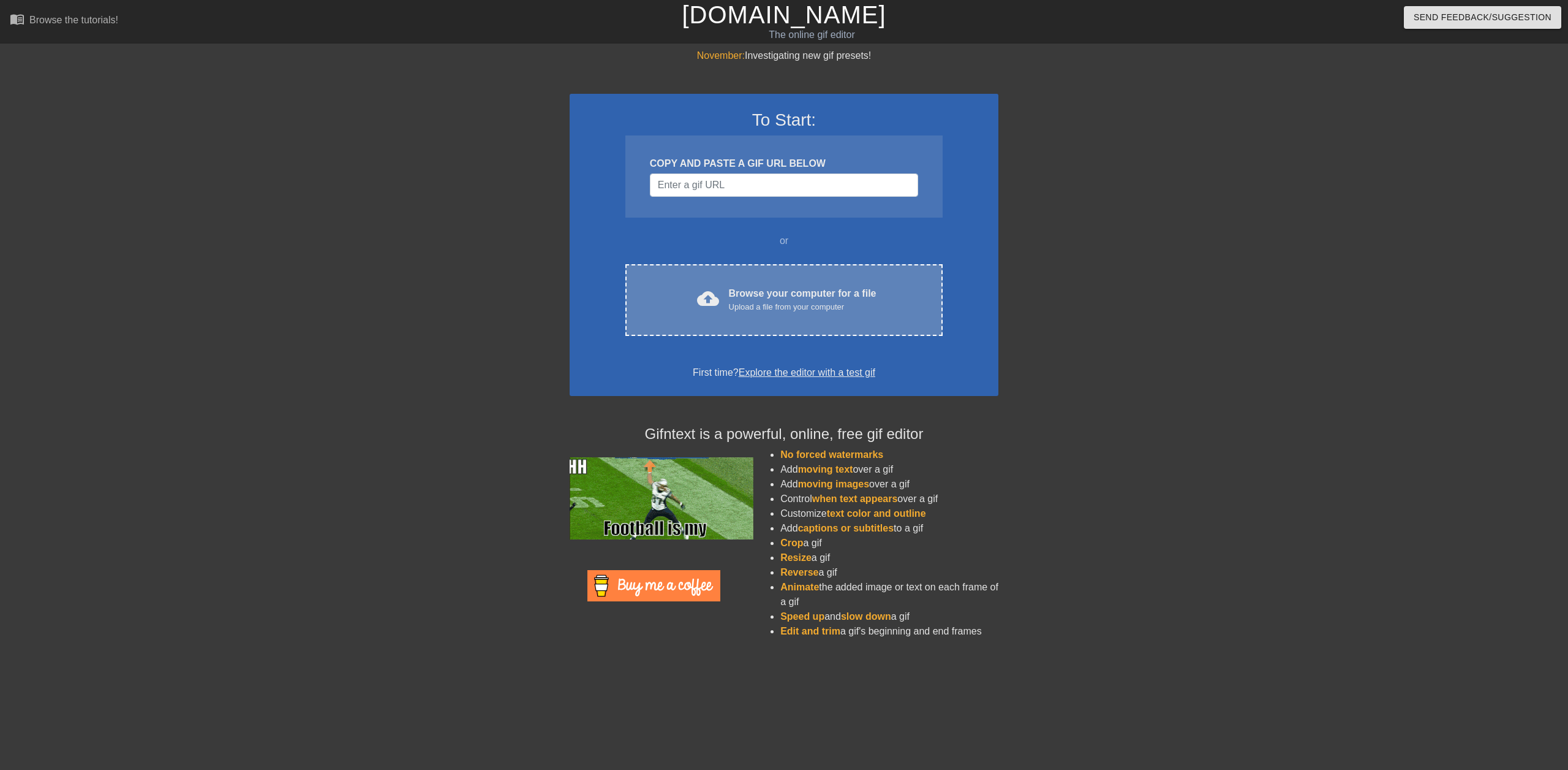
click at [757, 283] on div "cloud_upload Browse your computer for a file Upload a file from your computer C…" at bounding box center [784, 300] width 317 height 72
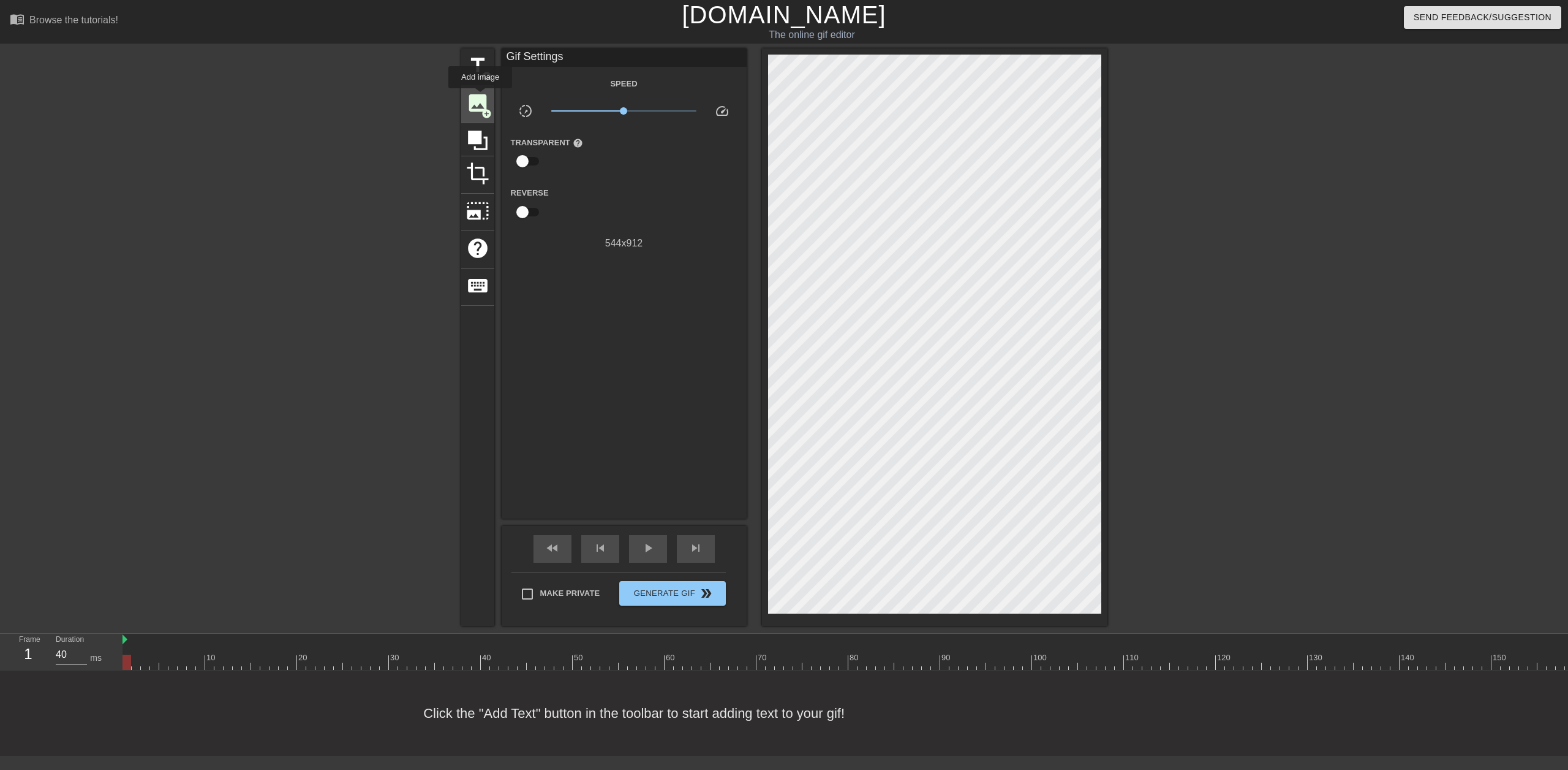
click at [480, 97] on span "image" at bounding box center [478, 103] width 24 height 24
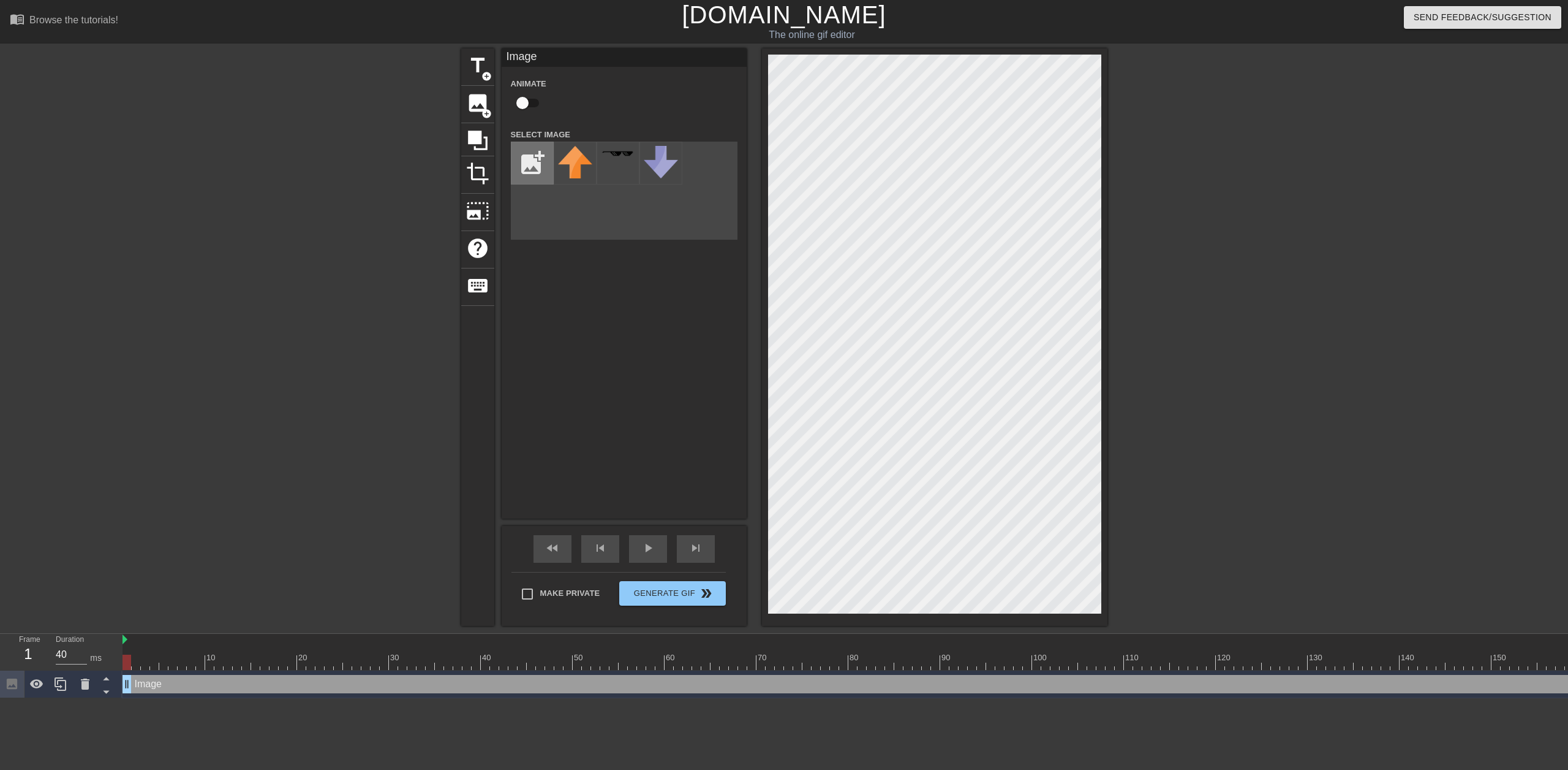
click at [536, 162] on input "file" at bounding box center [532, 163] width 42 height 42
type input "C:\fakepath\blacked.jpg"
click at [584, 154] on img at bounding box center [575, 154] width 34 height 13
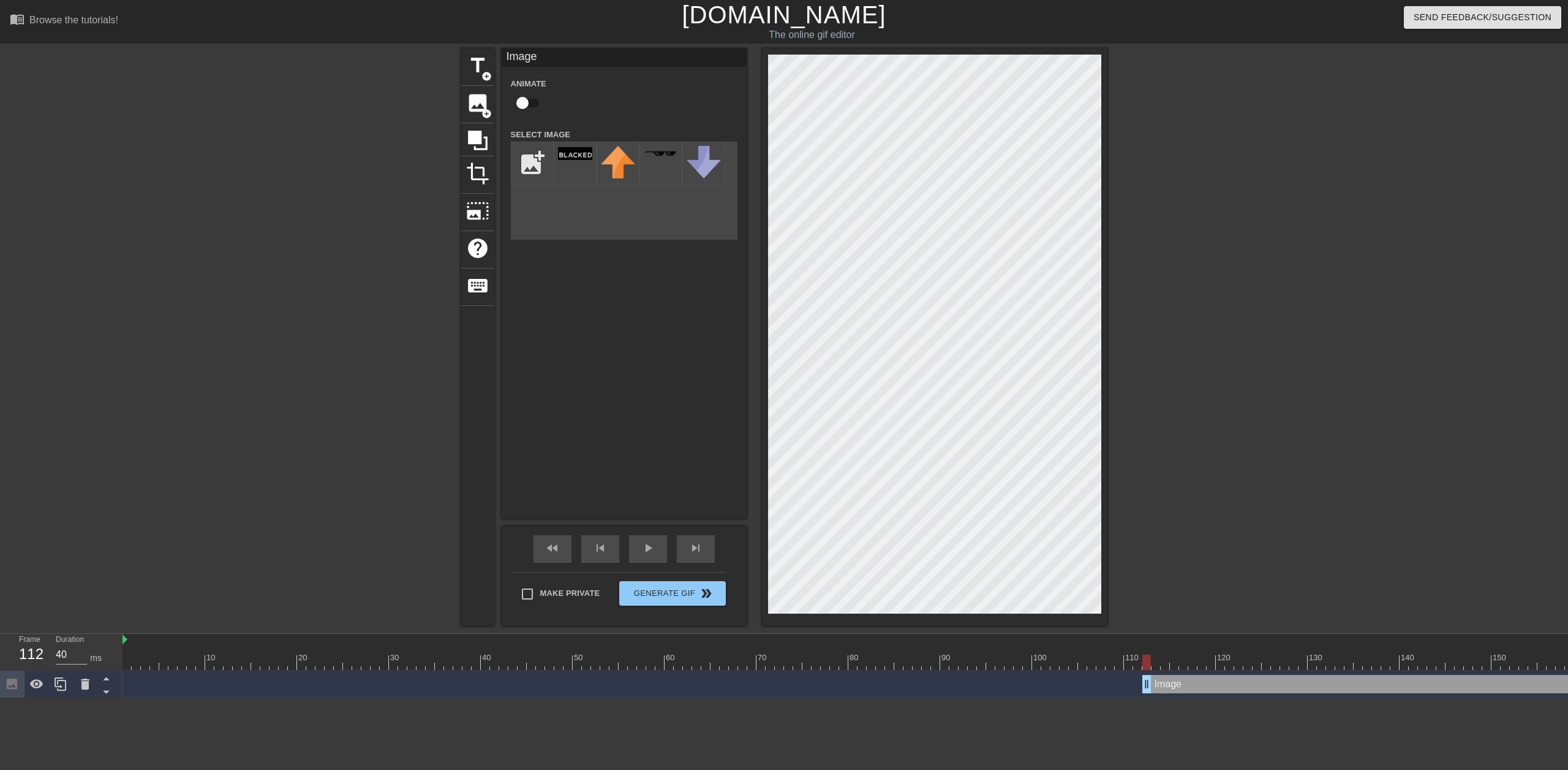
drag, startPoint x: 129, startPoint y: 685, endPoint x: 1149, endPoint y: 653, distance: 1020.5
click at [1149, 653] on div "10 20 30 40 50 60 70 80 90 100 110 120 130 140 150 160" at bounding box center [845, 666] width 1446 height 65
drag, startPoint x: 1153, startPoint y: 684, endPoint x: 1134, endPoint y: 682, distance: 19.1
drag, startPoint x: 1148, startPoint y: 680, endPoint x: 1164, endPoint y: 683, distance: 16.3
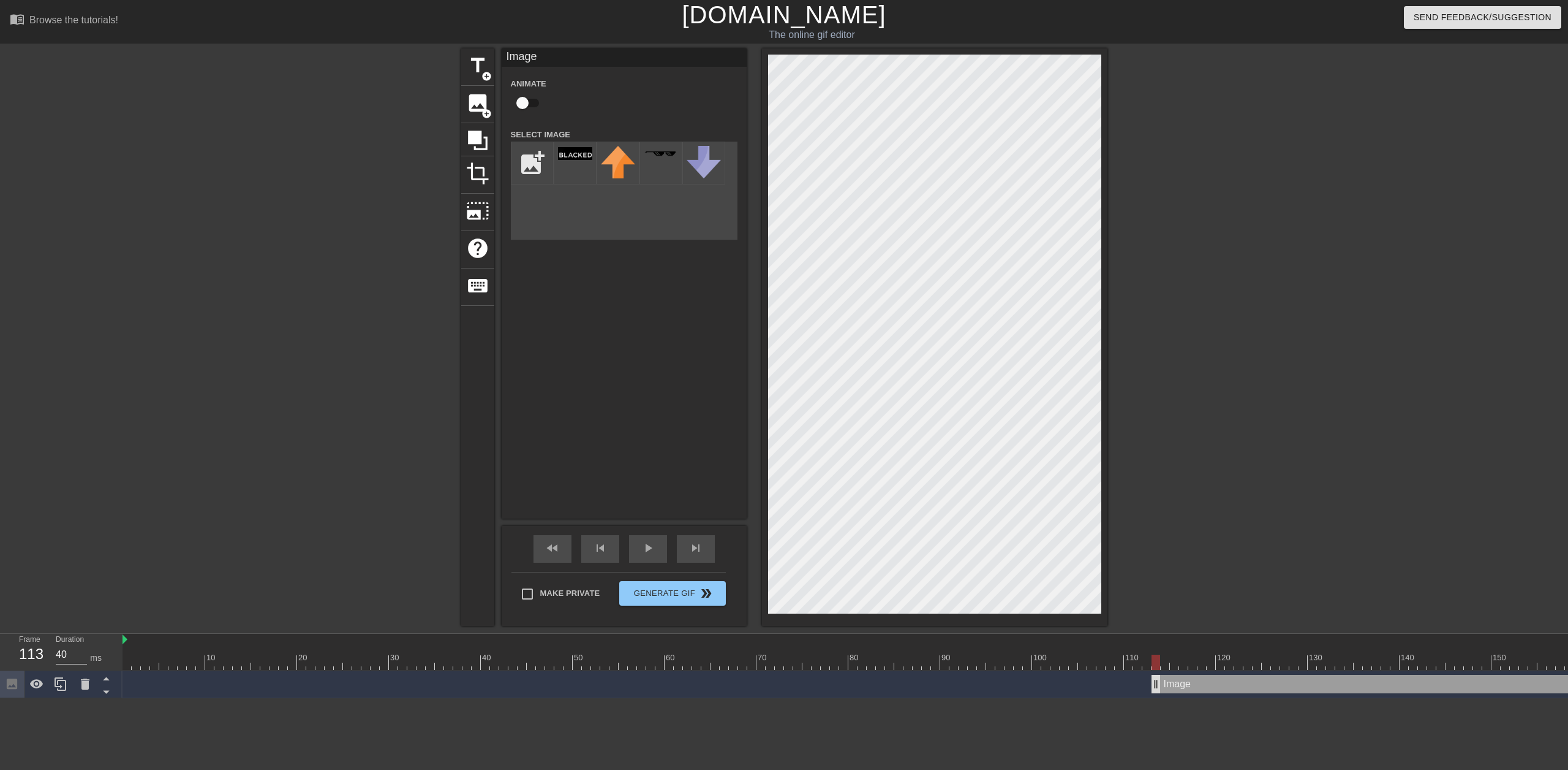
drag, startPoint x: 1167, startPoint y: 682, endPoint x: 1159, endPoint y: 679, distance: 8.5
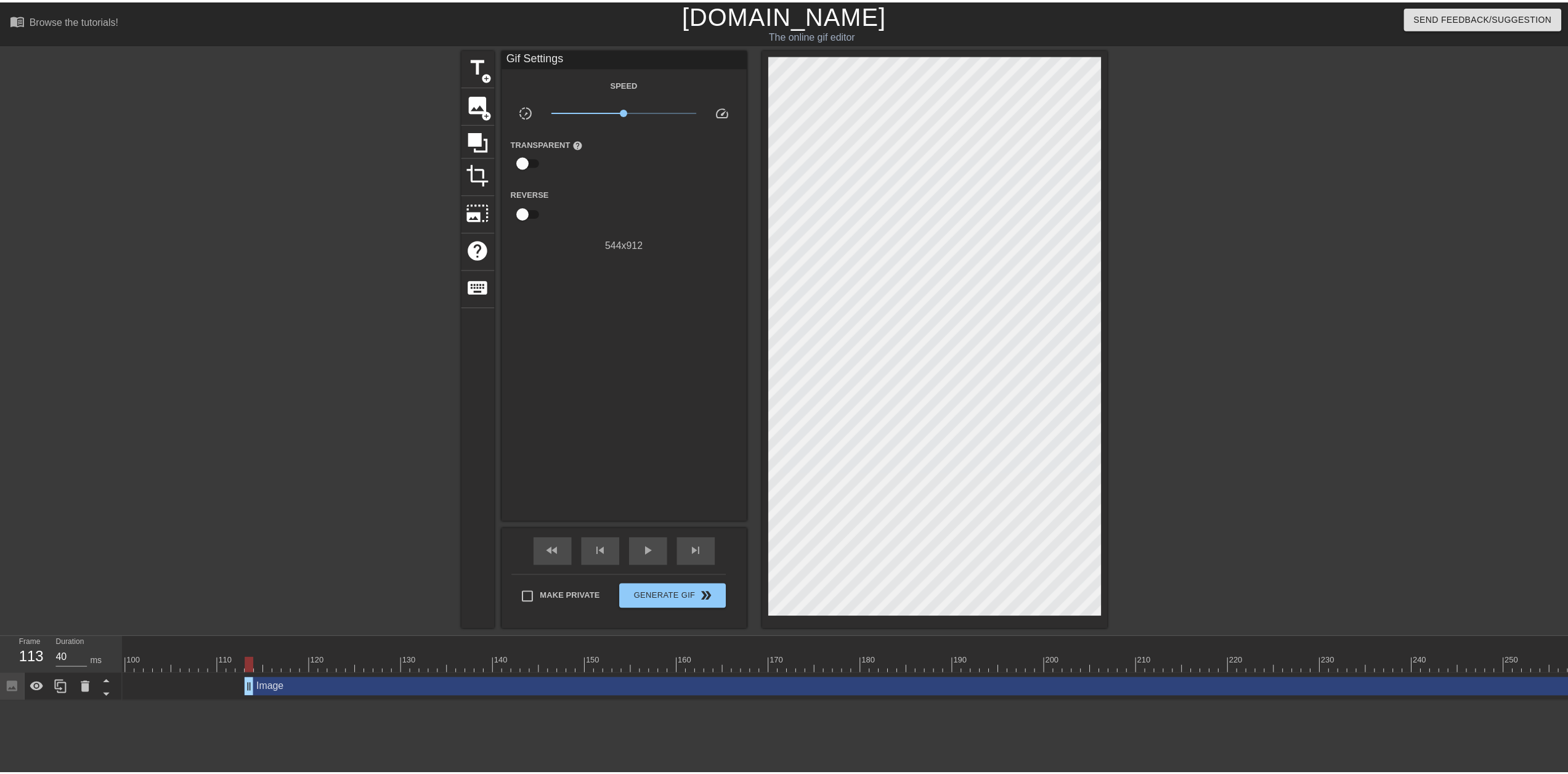
scroll to position [0, 957]
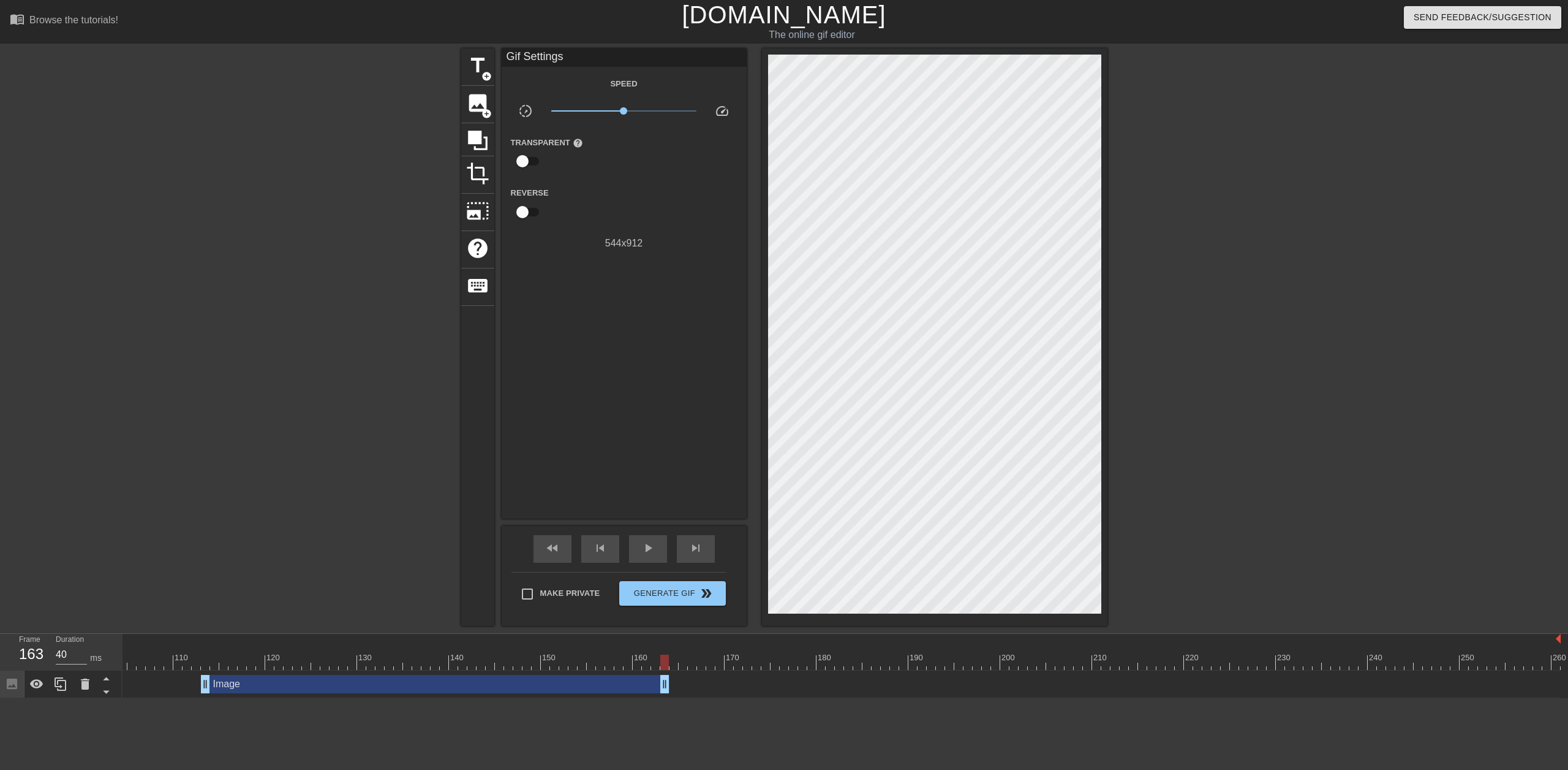
drag, startPoint x: 1560, startPoint y: 678, endPoint x: 668, endPoint y: 647, distance: 892.5
click at [668, 647] on div "10 20 30 40 50 60 70 80 90 100 110 120 130 140 150 160" at bounding box center [845, 666] width 1446 height 65
click at [645, 550] on span "play_arrow" at bounding box center [647, 548] width 15 height 15
click at [527, 586] on input "Make Private" at bounding box center [527, 593] width 26 height 26
checkbox input "true"
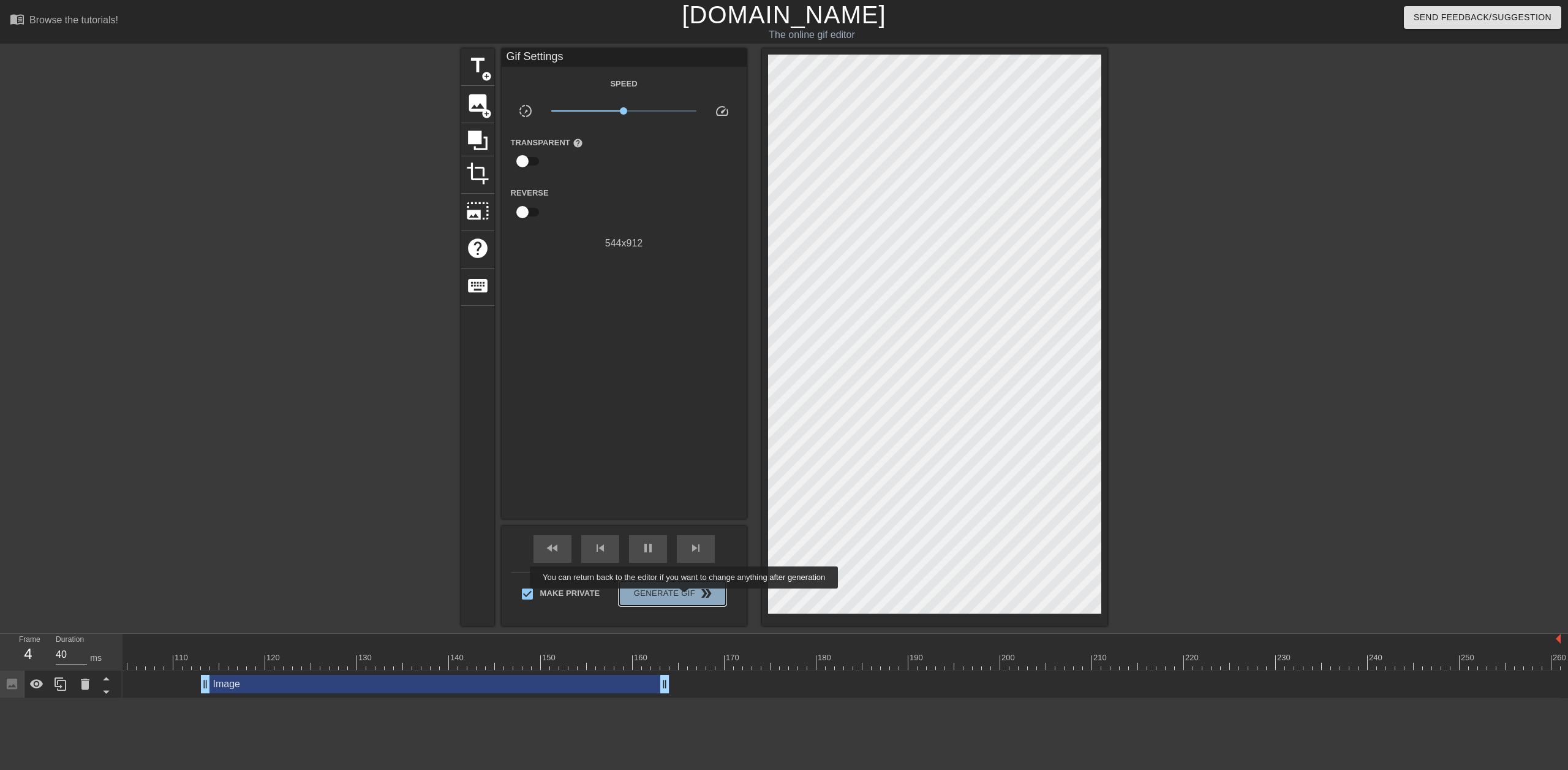
click at [686, 597] on span "Generate Gif double_arrow" at bounding box center [672, 593] width 96 height 15
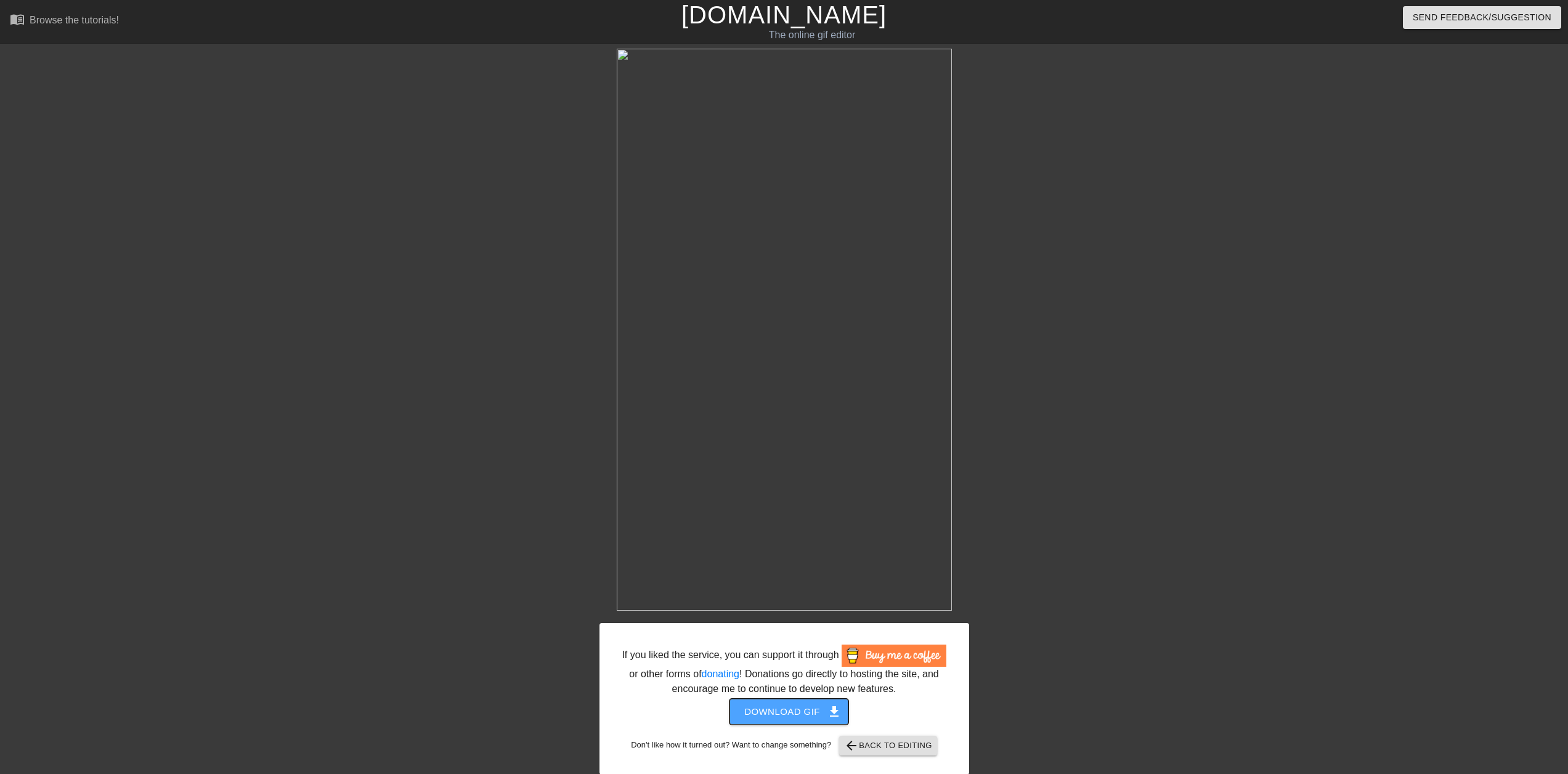
drag, startPoint x: 819, startPoint y: 326, endPoint x: 778, endPoint y: 709, distance: 385.2
click at [778, 709] on span "Download gif get_app" at bounding box center [789, 711] width 89 height 16
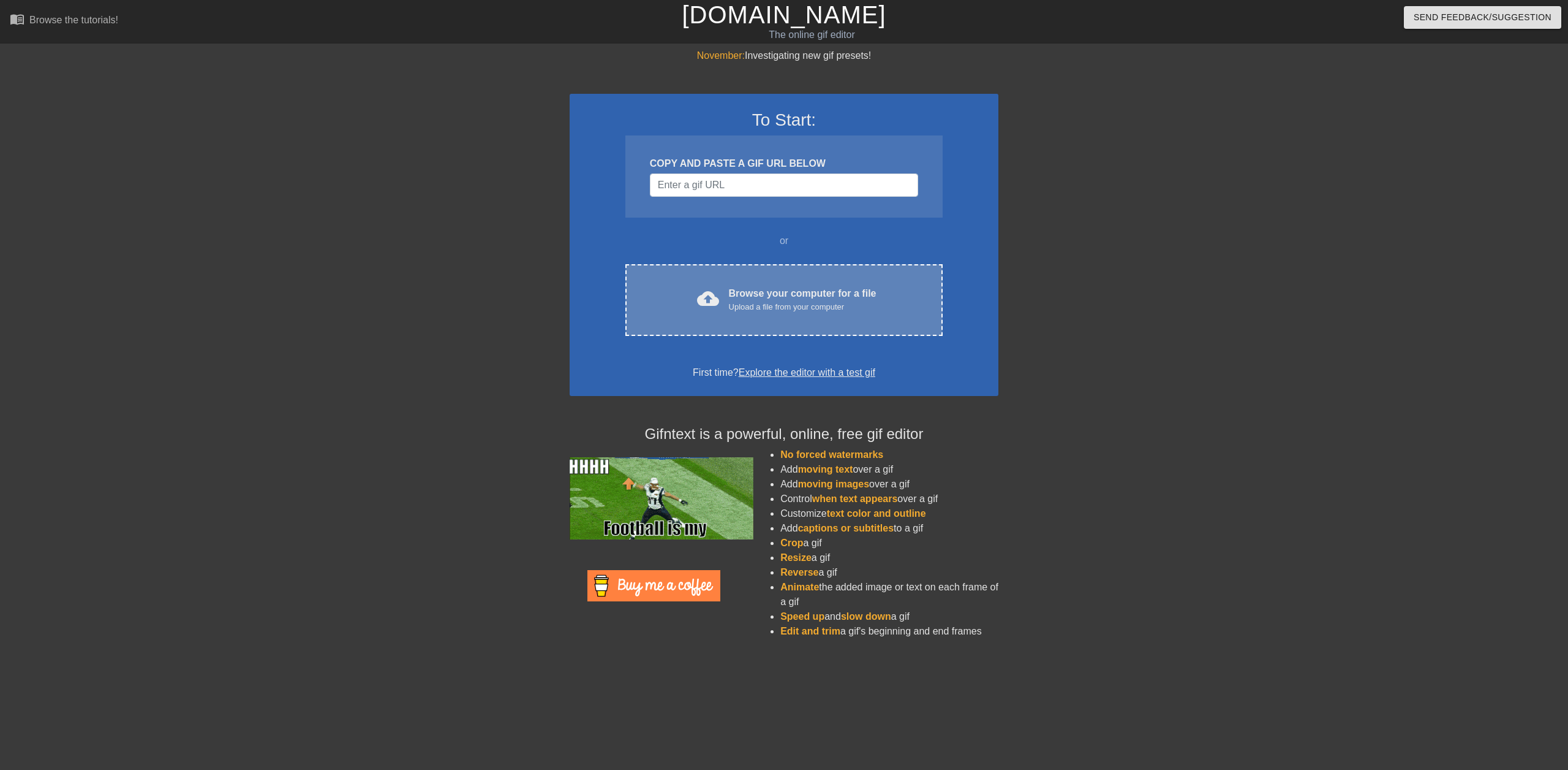
click at [800, 273] on div "cloud_upload Browse your computer for a file Upload a file from your computer C…" at bounding box center [784, 300] width 317 height 72
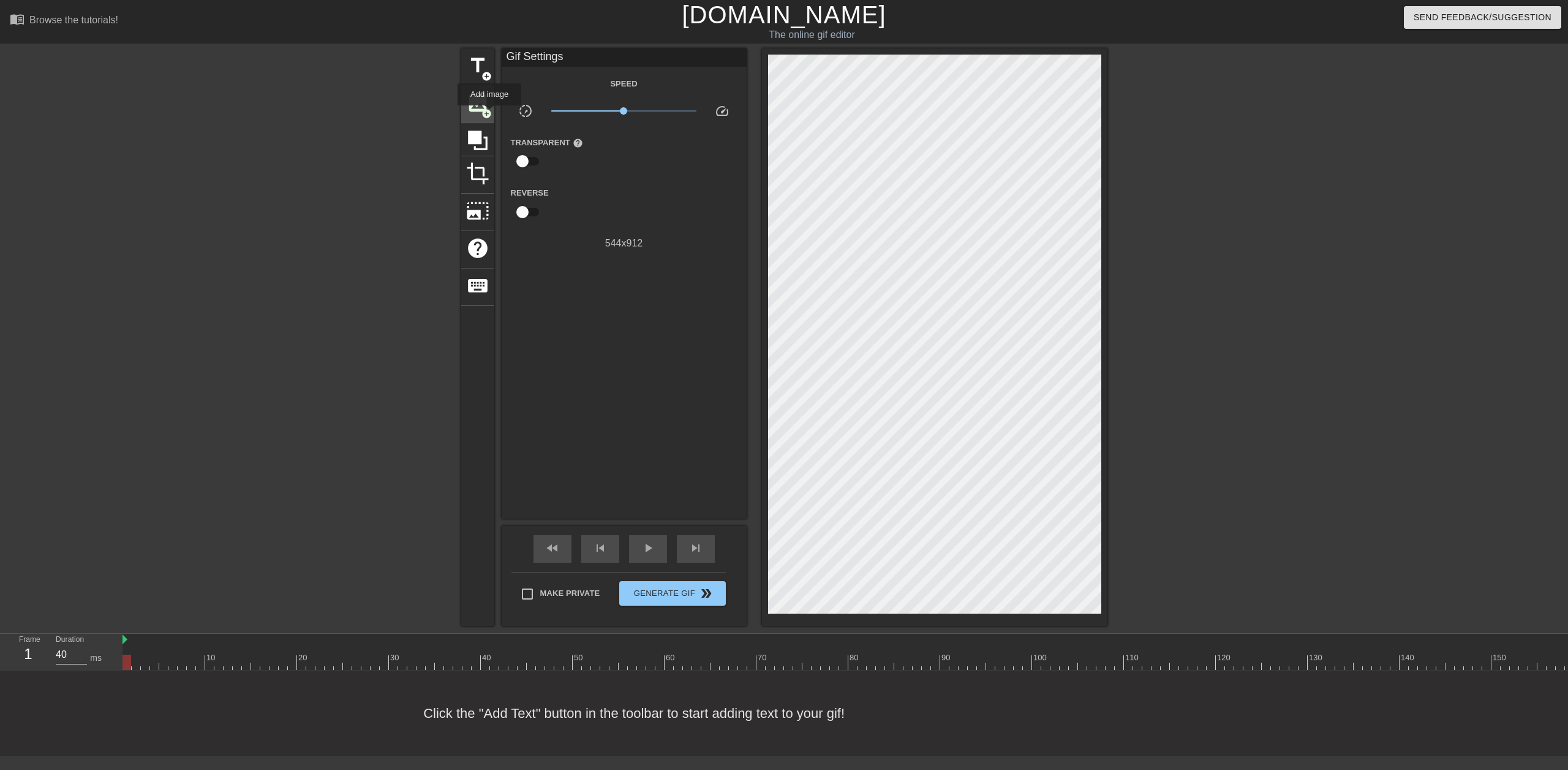
click at [494, 113] on div "image add_circle" at bounding box center [478, 104] width 33 height 38
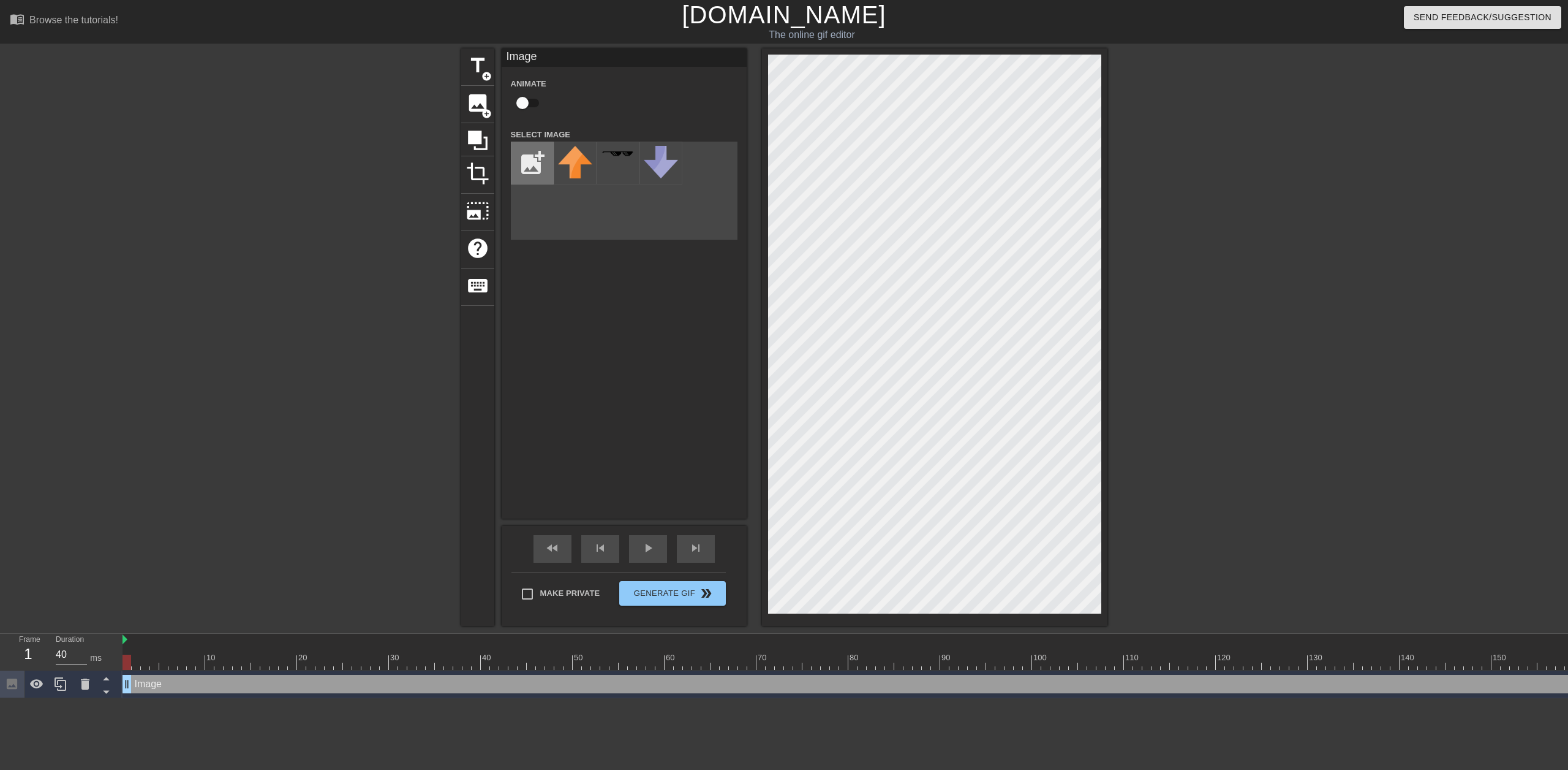
click at [527, 157] on input "file" at bounding box center [532, 163] width 42 height 42
type input "C:\fakepath\blacked.jpg"
click at [580, 158] on img at bounding box center [575, 154] width 34 height 13
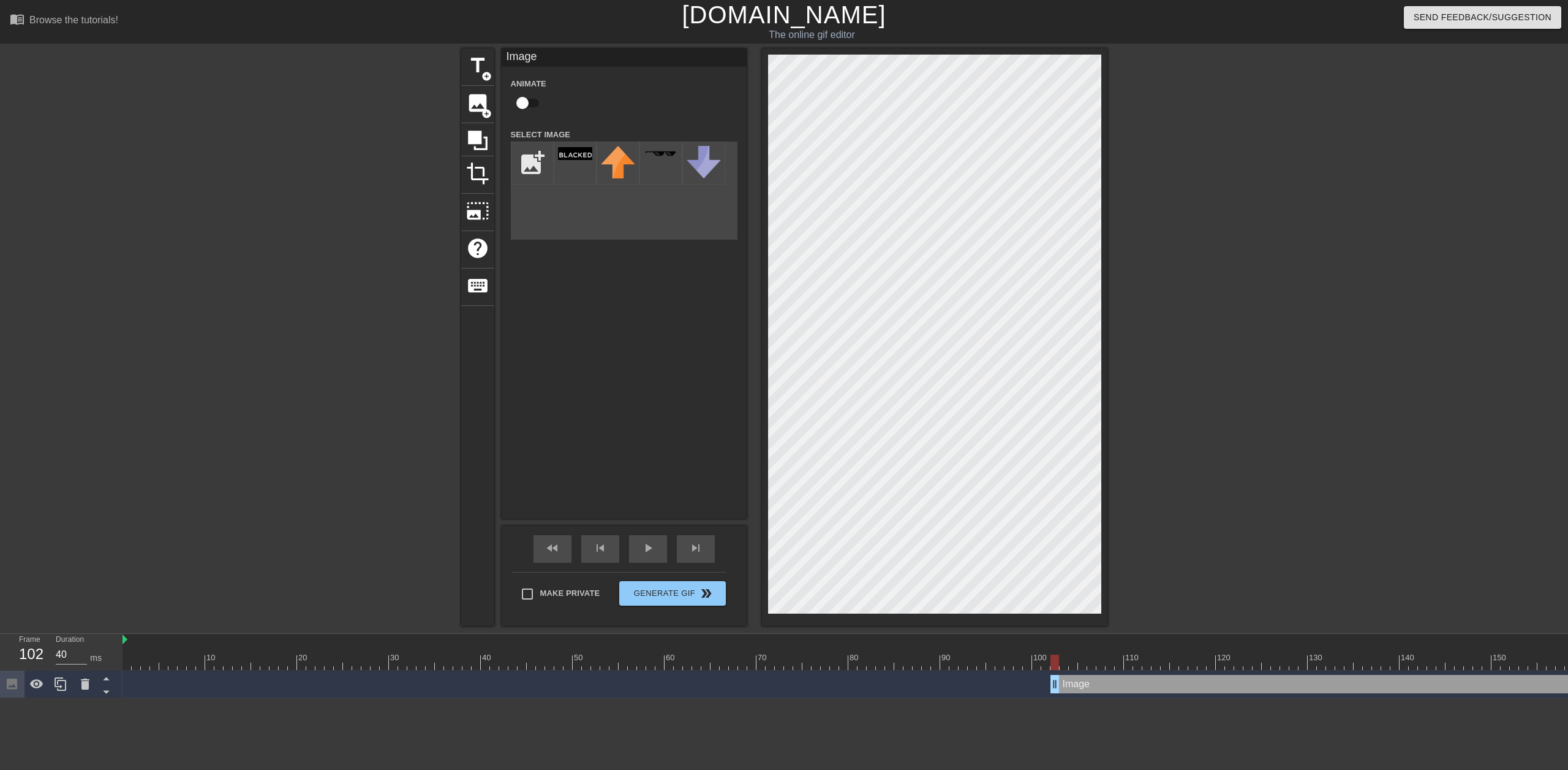
drag, startPoint x: 131, startPoint y: 679, endPoint x: 1060, endPoint y: 634, distance: 930.1
click at [1060, 634] on div "10 20 30 40 50 60 70 80 90 100 110 120 130 140 150 160" at bounding box center [845, 666] width 1446 height 65
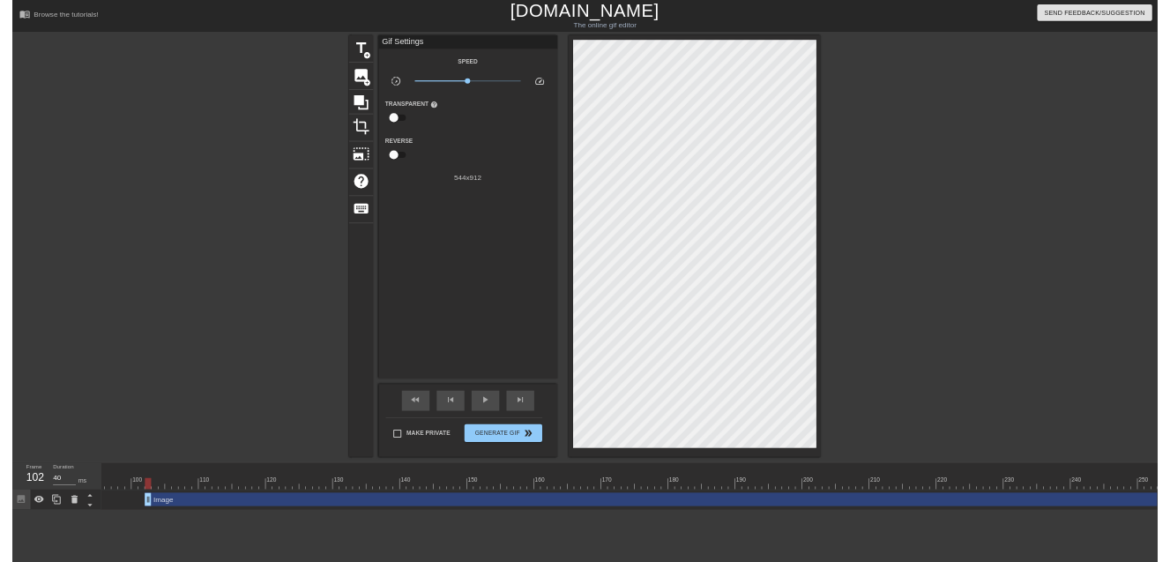
scroll to position [0, 1369]
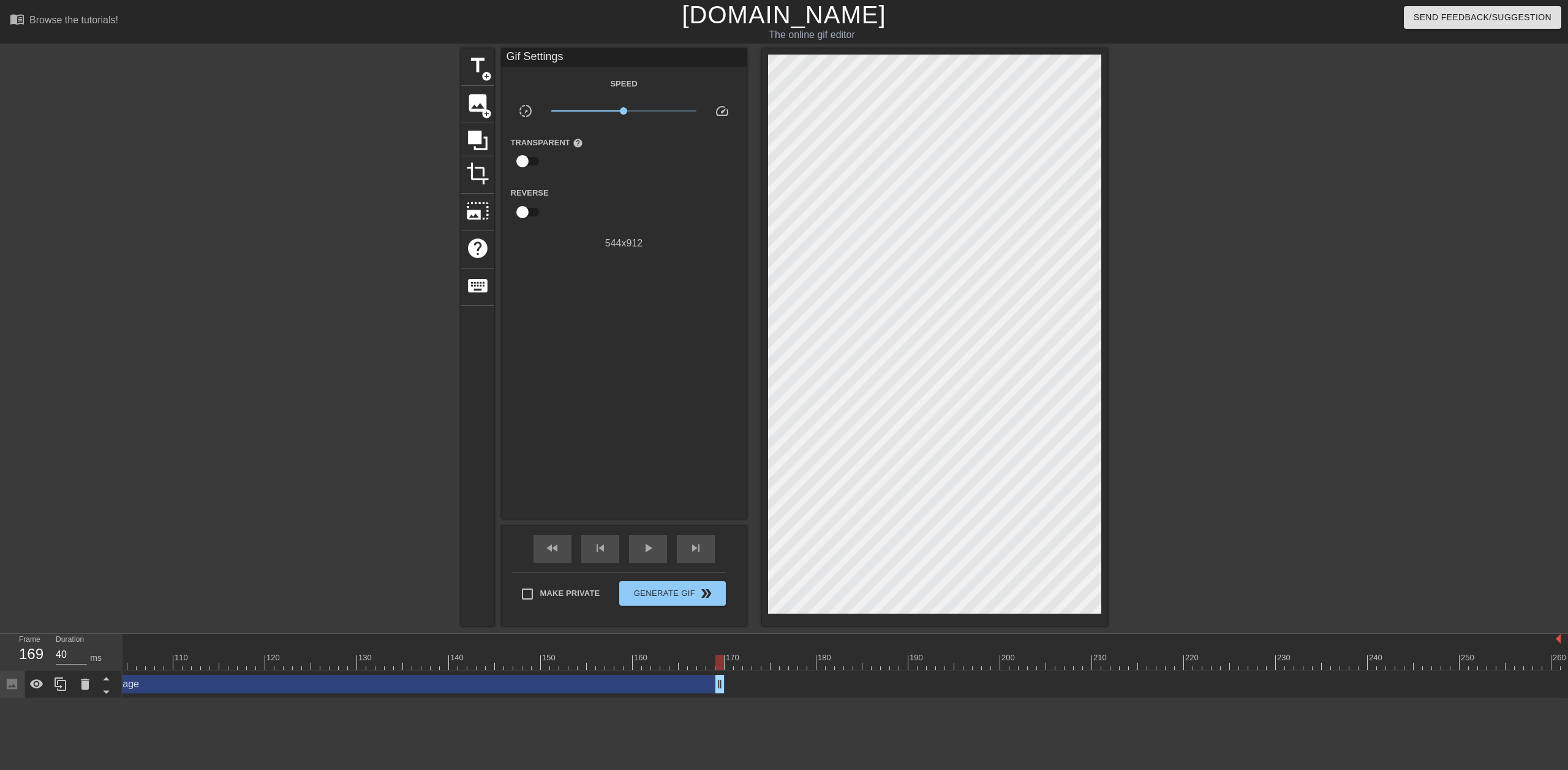
drag, startPoint x: 1558, startPoint y: 685, endPoint x: 724, endPoint y: 635, distance: 835.5
click at [724, 635] on div "10 20 30 40 50 60 70 80 90 100 110 120 130 140 150 160" at bounding box center [845, 666] width 1446 height 65
click at [654, 556] on div "play_arrow" at bounding box center [648, 549] width 38 height 28
click at [529, 588] on input "Make Private" at bounding box center [527, 593] width 26 height 26
checkbox input "true"
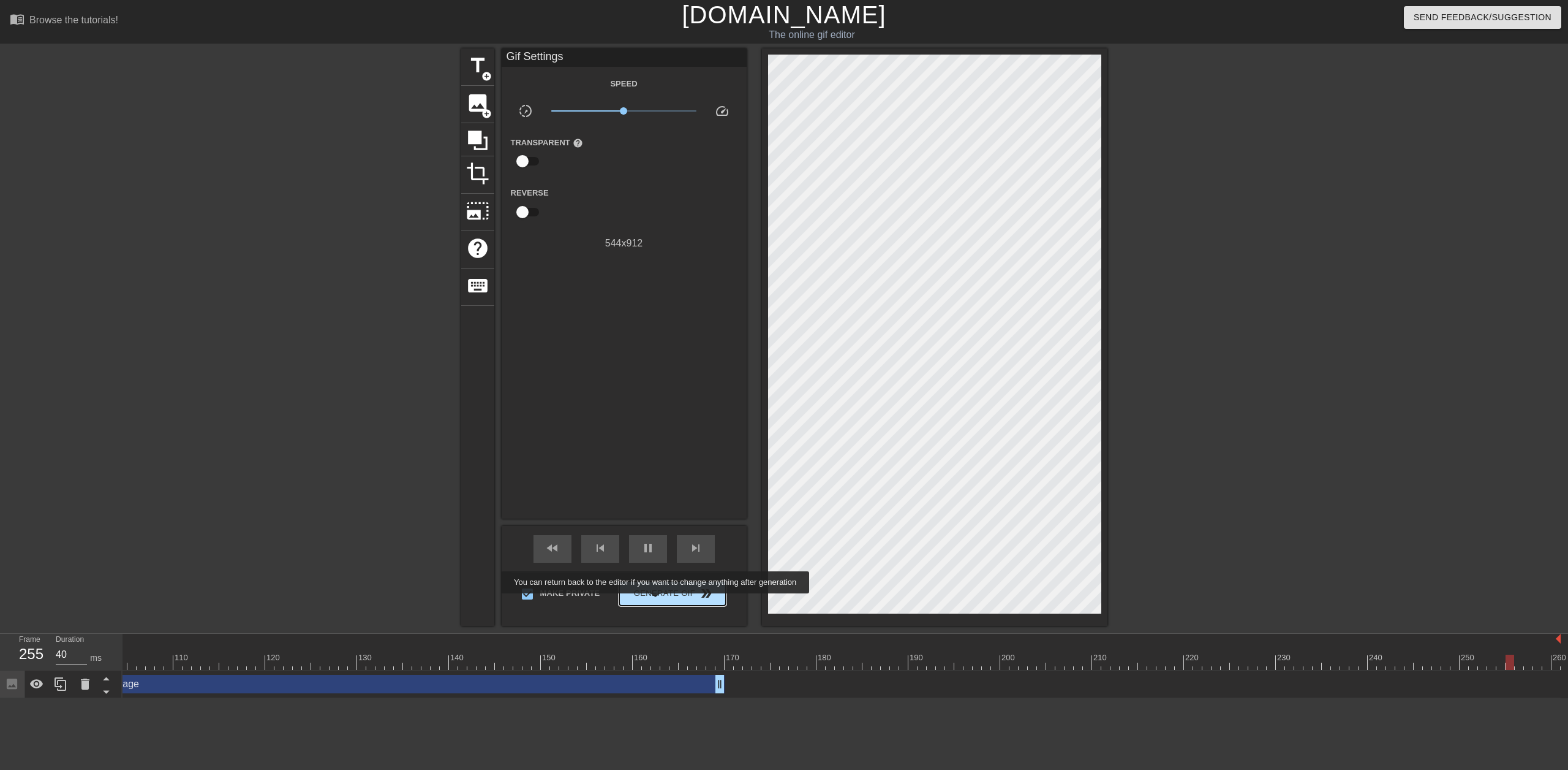
click at [657, 602] on button "Generate Gif double_arrow" at bounding box center [672, 593] width 106 height 24
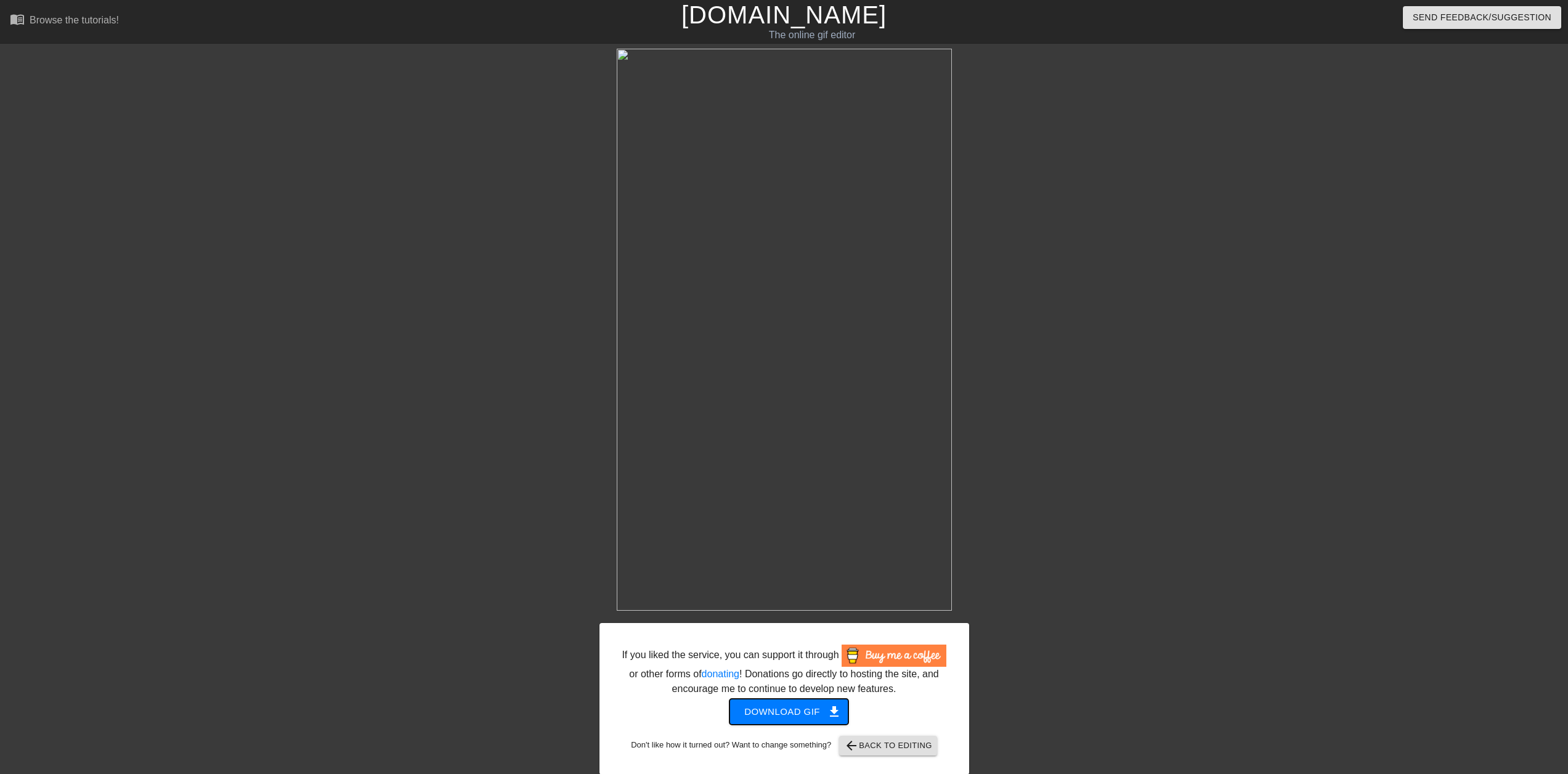
click at [811, 710] on span "Download gif get_app" at bounding box center [789, 711] width 89 height 16
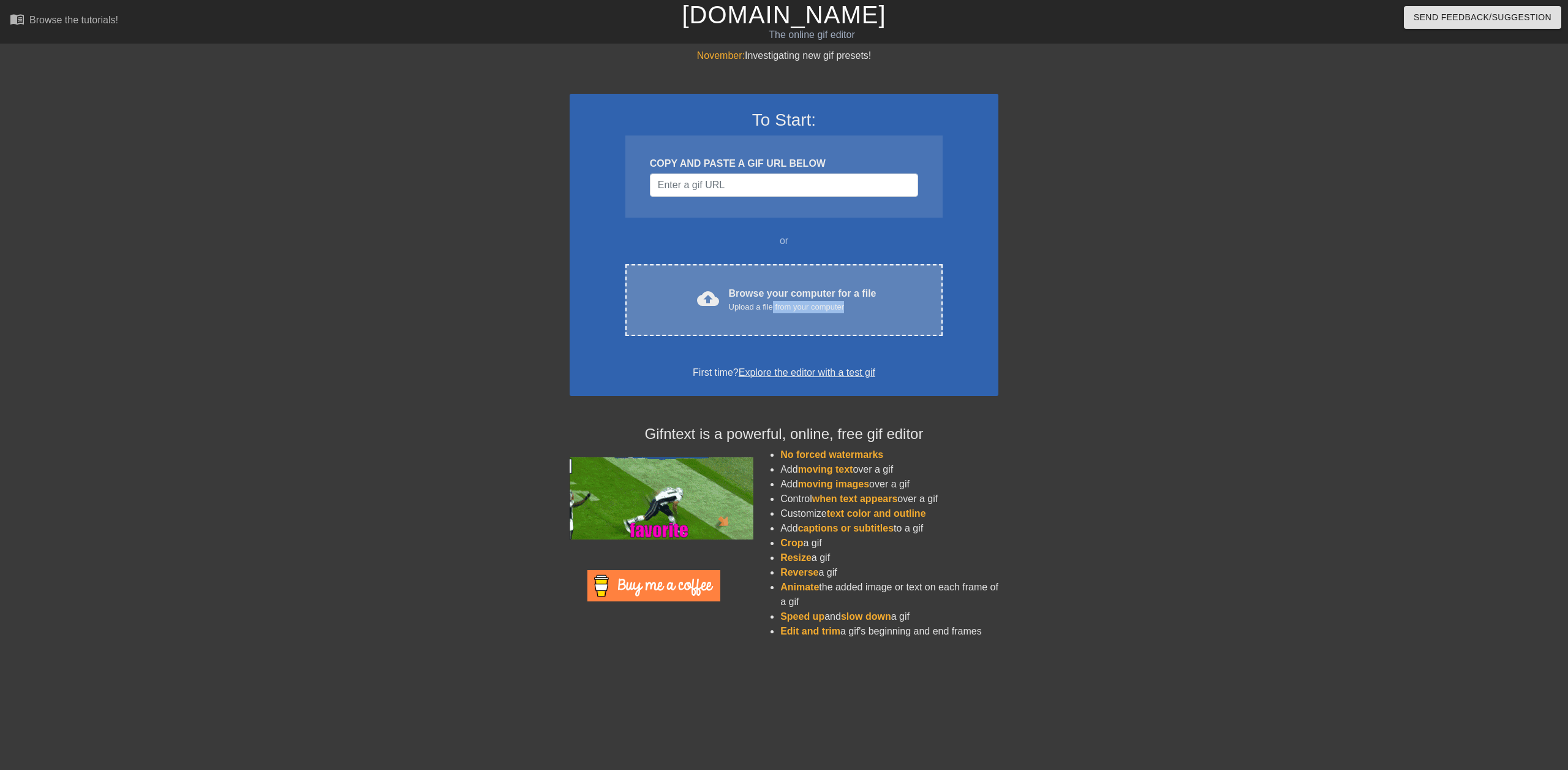
click at [775, 313] on div "cloud_upload Browse your computer for a file Upload a file from your computer" at bounding box center [784, 300] width 266 height 28
click at [789, 272] on div "cloud_upload Browse your computer for a file Upload a file from your computer C…" at bounding box center [784, 300] width 317 height 72
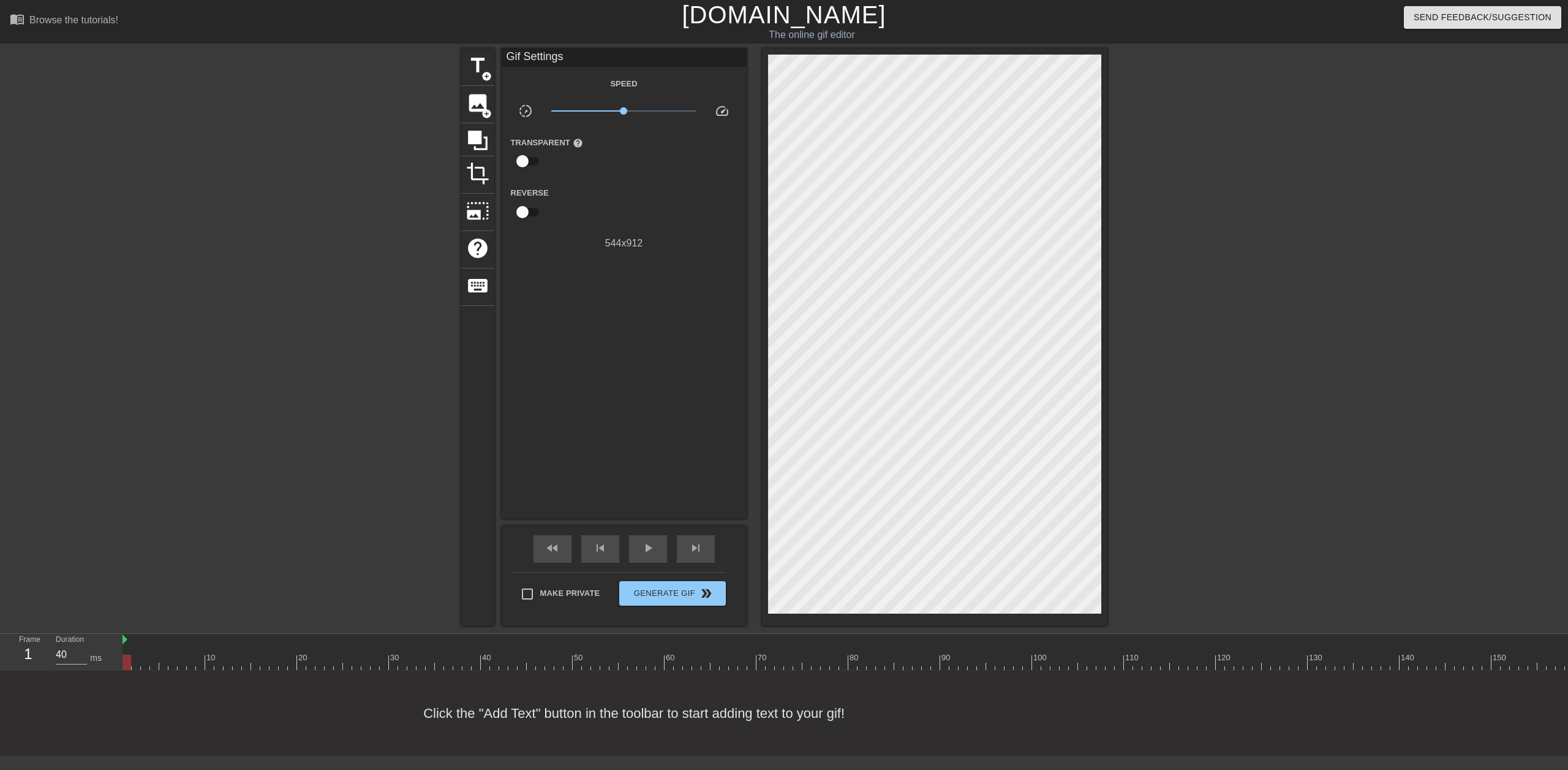
click at [1363, 213] on div "title add_circle image add_circle crop photo_size_select_large help keyboard Gi…" at bounding box center [784, 337] width 1568 height 578
click at [483, 106] on span "image" at bounding box center [478, 103] width 24 height 24
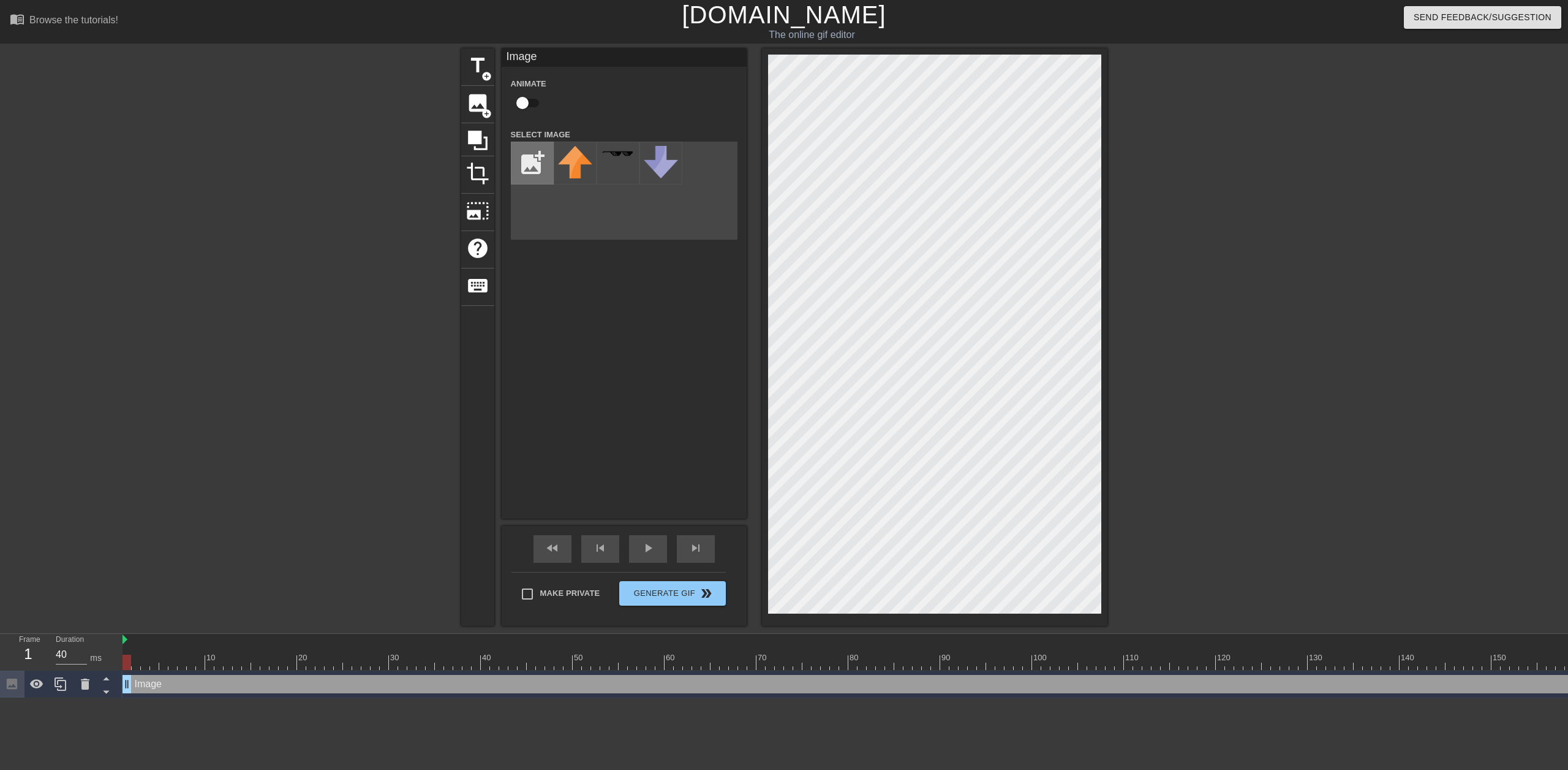
click at [531, 150] on input "file" at bounding box center [532, 163] width 42 height 42
type input "C:\fakepath\blacked.jpg"
click at [581, 160] on img at bounding box center [575, 154] width 34 height 13
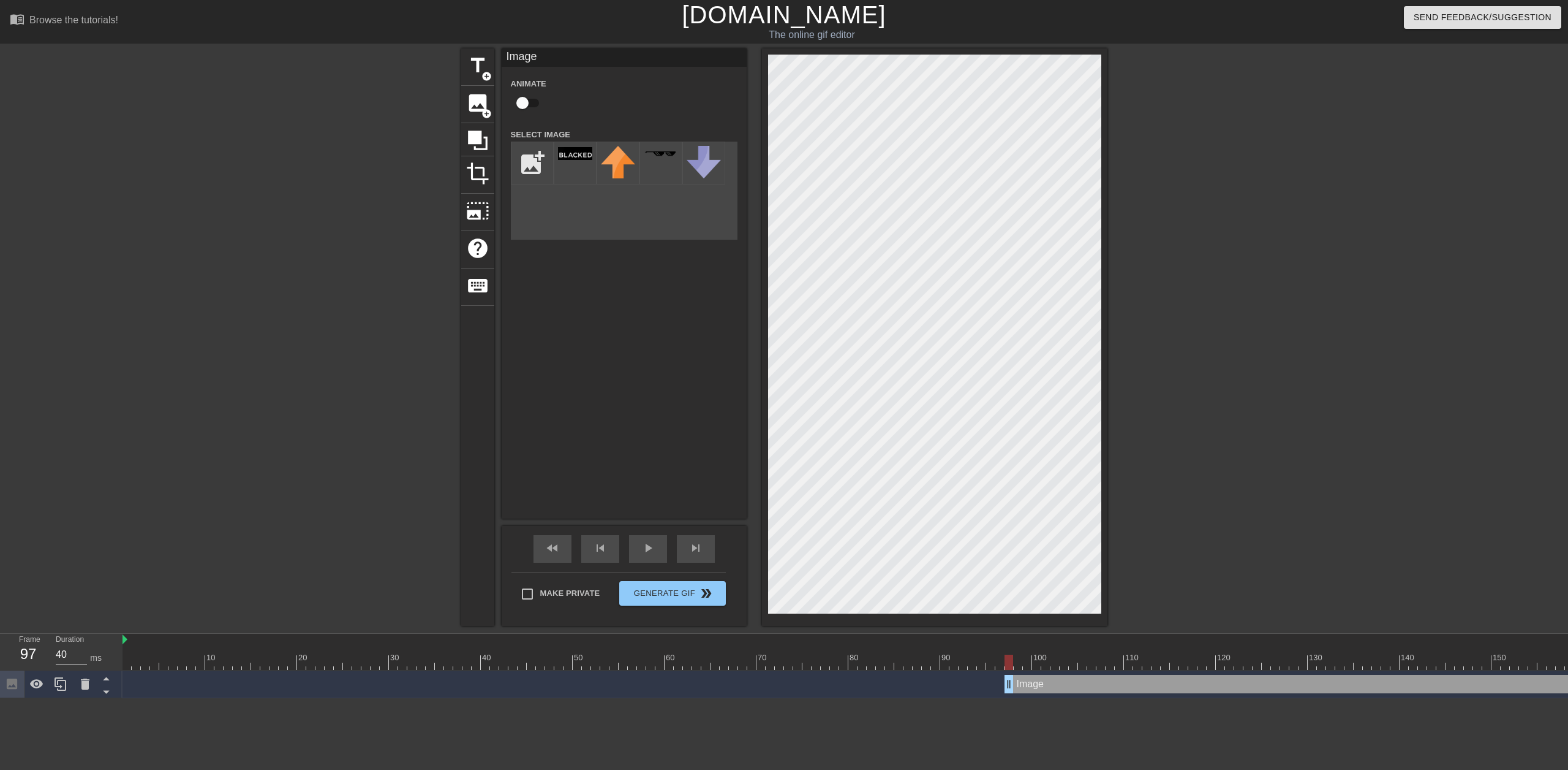
drag, startPoint x: 490, startPoint y: 699, endPoint x: 1002, endPoint y: 696, distance: 512.0
click at [1002, 696] on div "Image drag_handle drag_handle" at bounding box center [1317, 685] width 2389 height 28
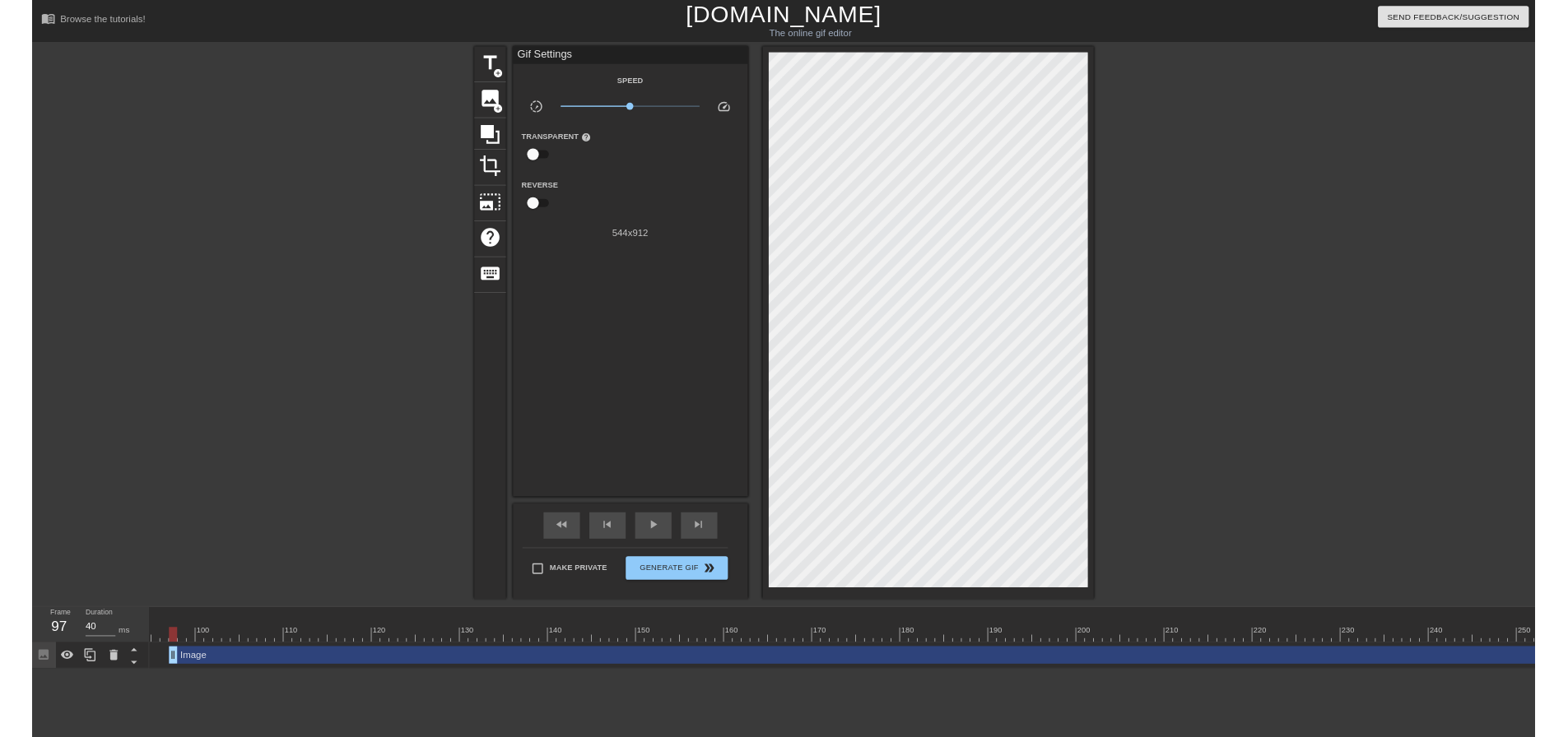
scroll to position [0, 1278]
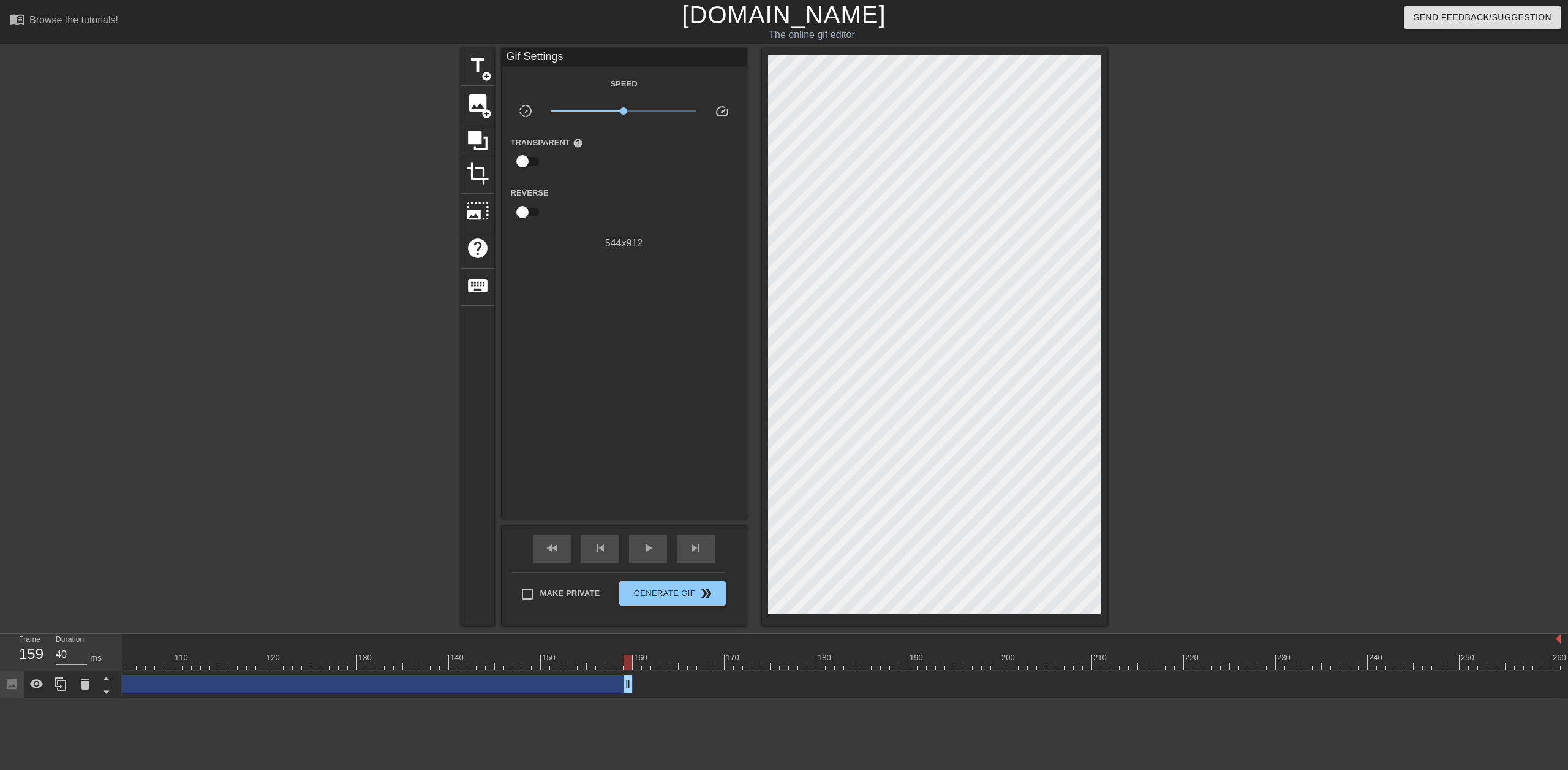
drag, startPoint x: 1553, startPoint y: 682, endPoint x: 625, endPoint y: 625, distance: 929.7
click at [625, 625] on div "menu_book Browse the tutorials! Gifntext.com The online gif editor Send Feedbac…" at bounding box center [784, 349] width 1568 height 698
click at [655, 552] on span "play_arrow" at bounding box center [647, 548] width 15 height 15
drag, startPoint x: 627, startPoint y: 685, endPoint x: 634, endPoint y: 687, distance: 7.3
click at [531, 587] on input "Make Private" at bounding box center [527, 593] width 26 height 26
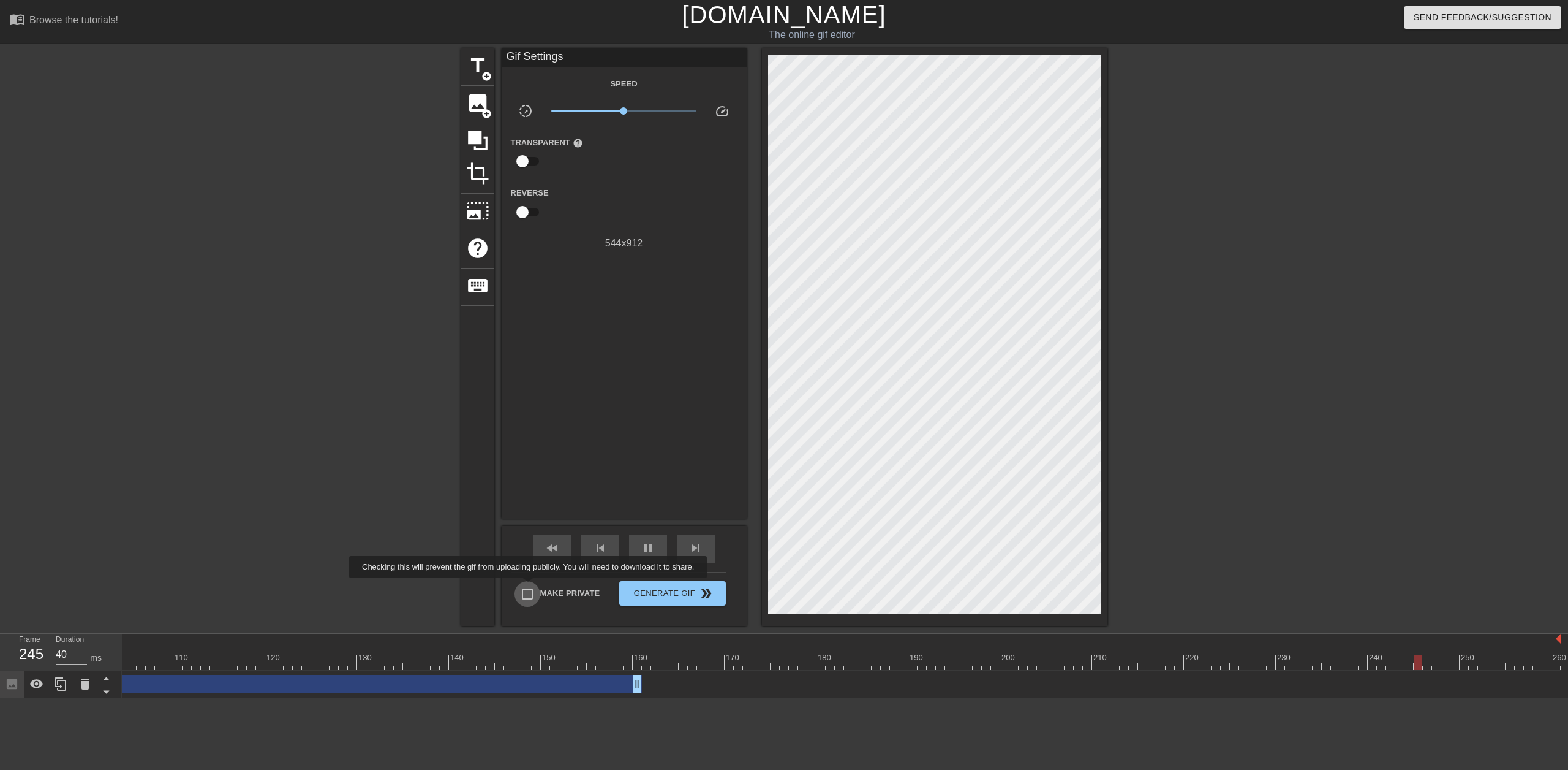
checkbox input "true"
click at [655, 586] on span "Generate Gif double_arrow" at bounding box center [672, 593] width 96 height 15
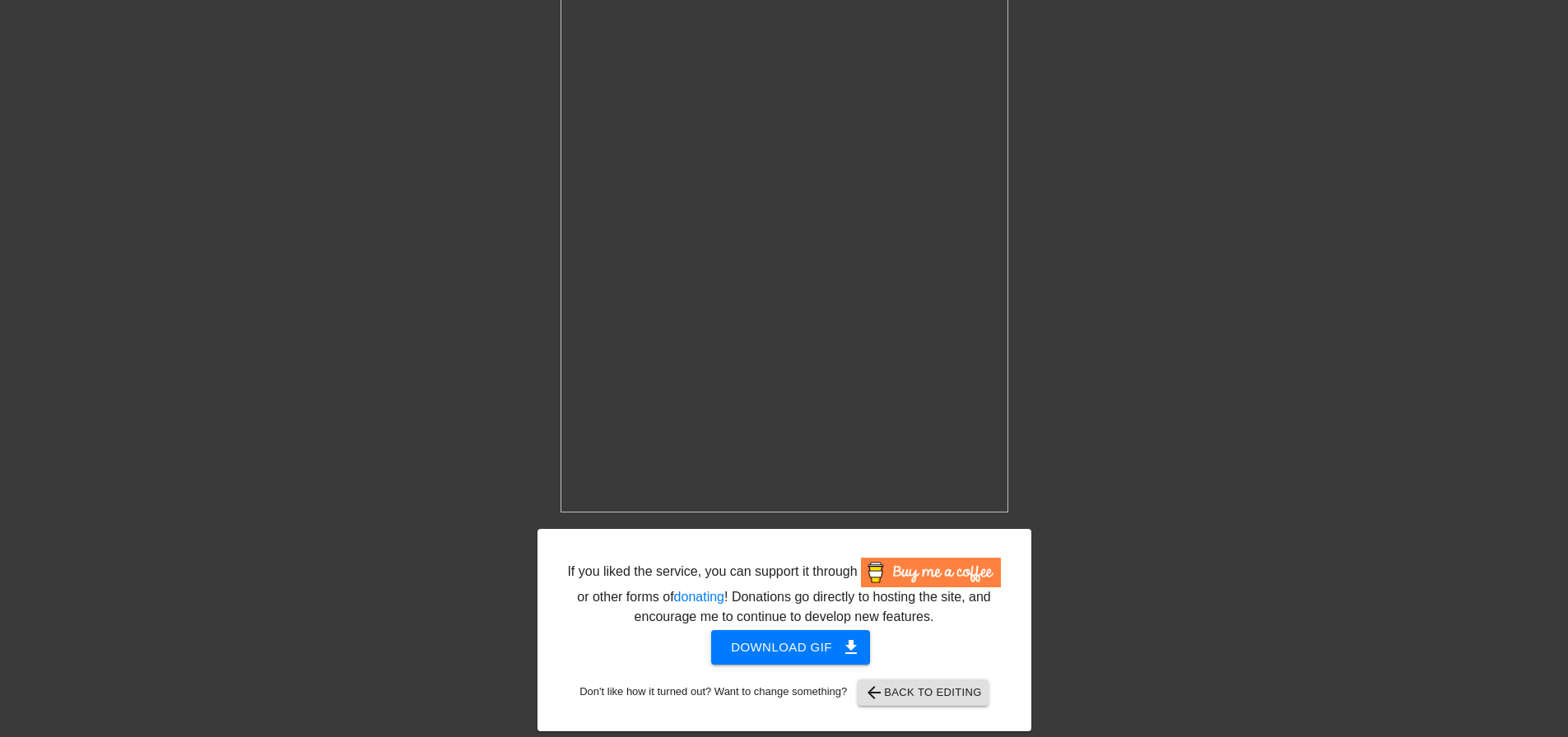
scroll to position [304, 0]
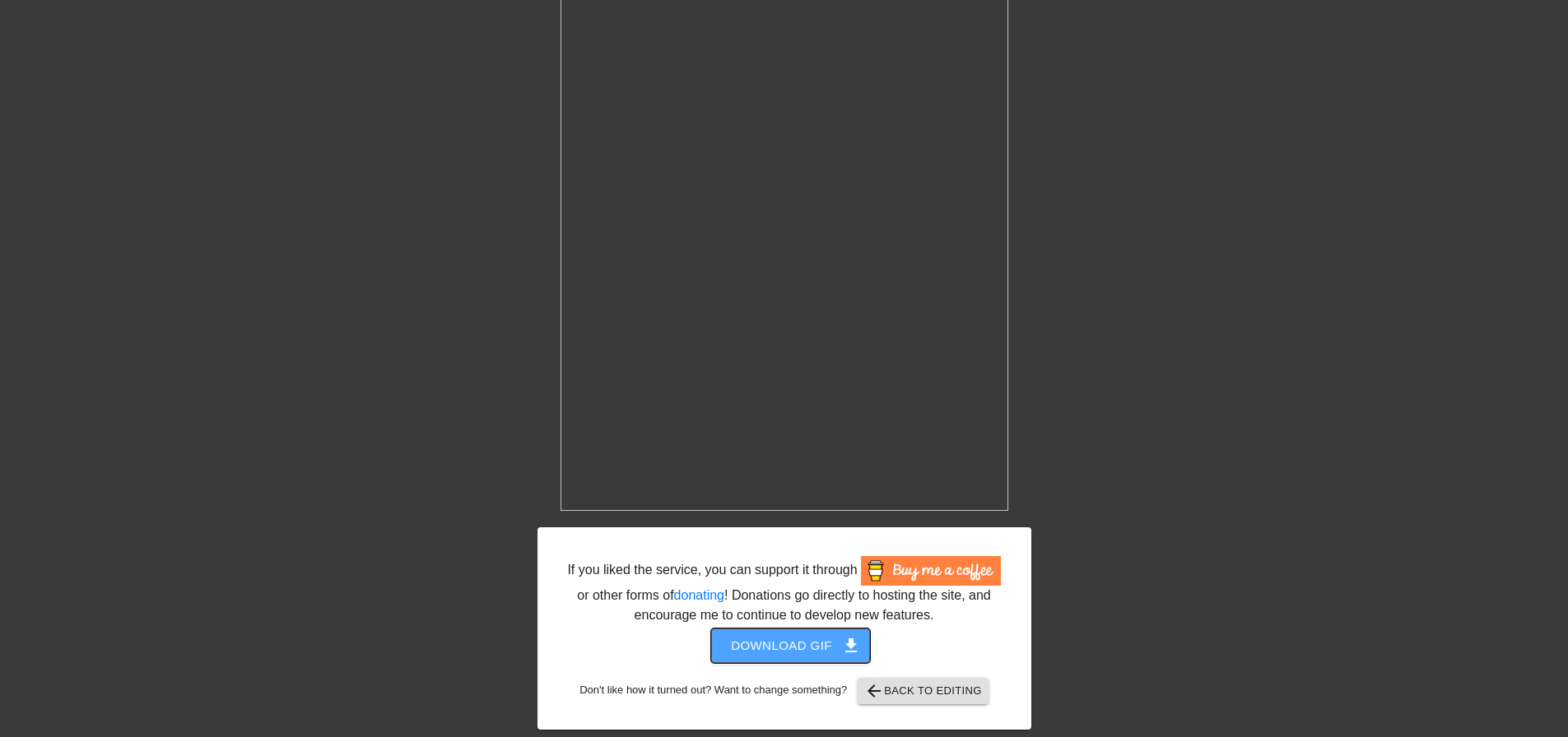
click at [813, 652] on span "Download gif get_app" at bounding box center [791, 646] width 119 height 21
click at [738, 649] on span "Download gif get_app" at bounding box center [791, 646] width 119 height 21
